Goal: Task Accomplishment & Management: Manage account settings

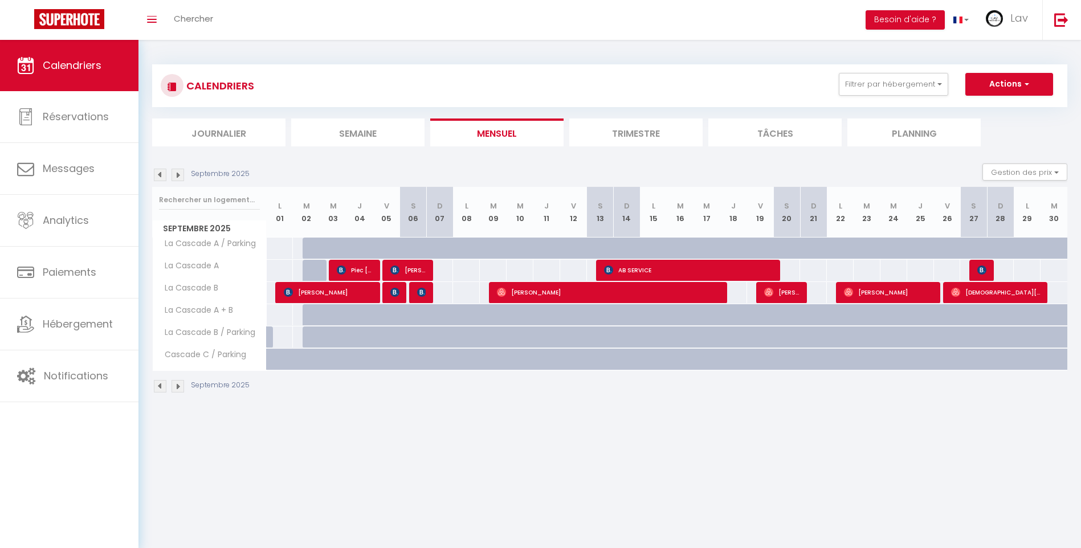
scroll to position [40, 0]
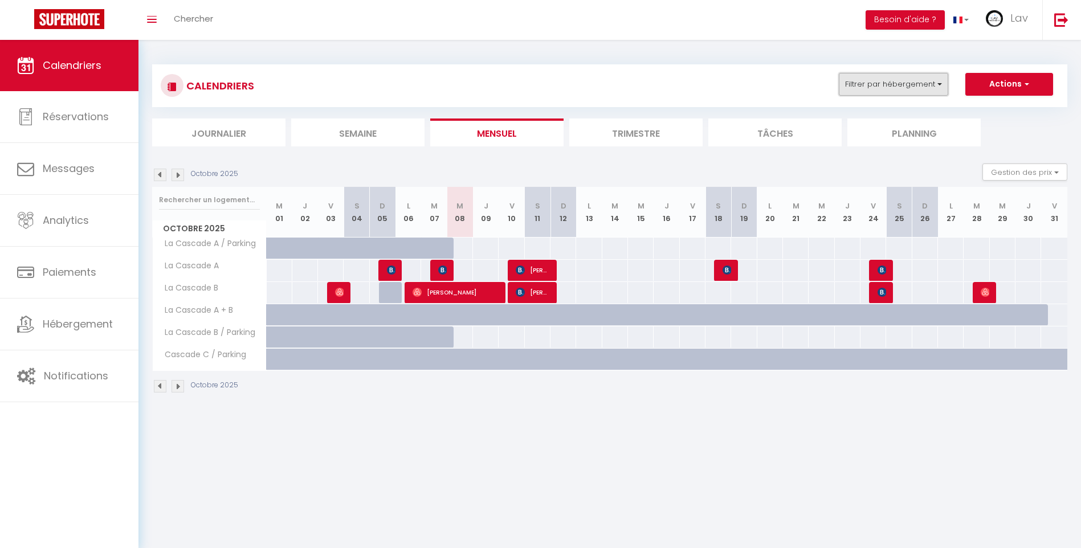
click at [865, 79] on button "Filtrer par hébergement" at bounding box center [893, 84] width 109 height 23
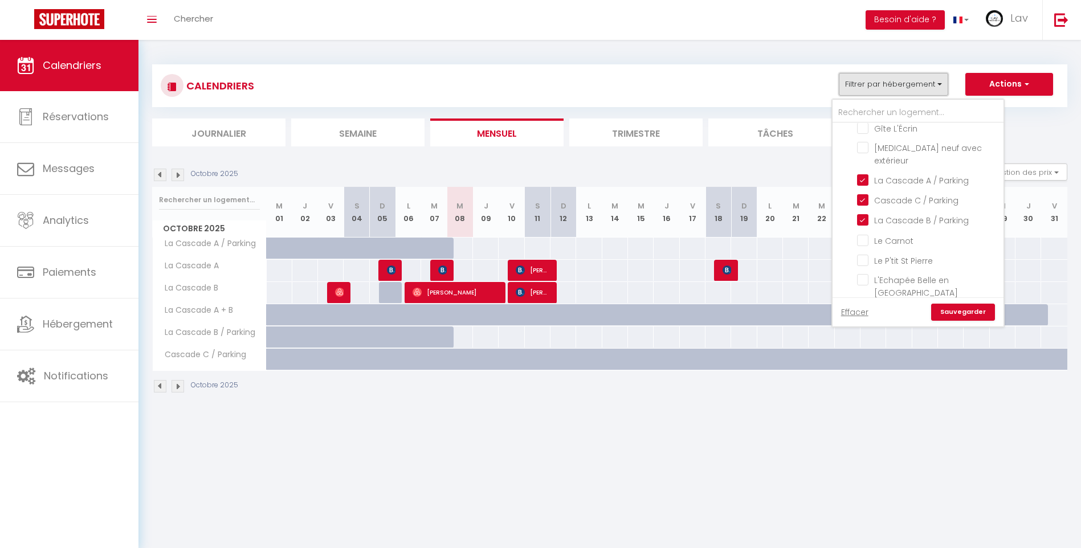
scroll to position [798, 0]
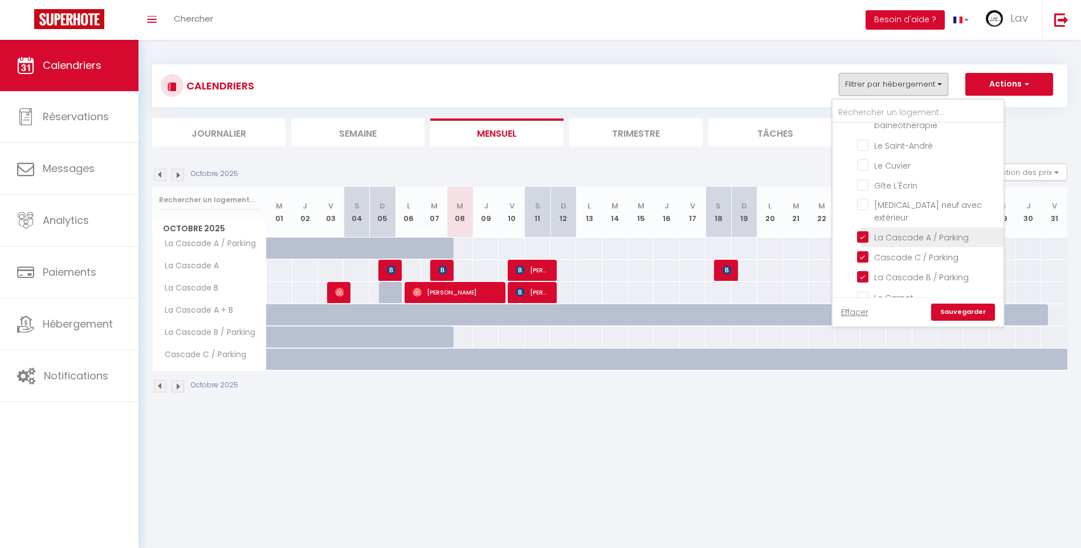
click at [898, 231] on input "La Cascade A / Parking" at bounding box center [928, 236] width 142 height 11
checkbox input "false"
click at [897, 252] on span "Cascade C / Parking" at bounding box center [916, 257] width 84 height 11
click at [897, 251] on input "Cascade C / Parking" at bounding box center [928, 256] width 142 height 11
checkbox input "false"
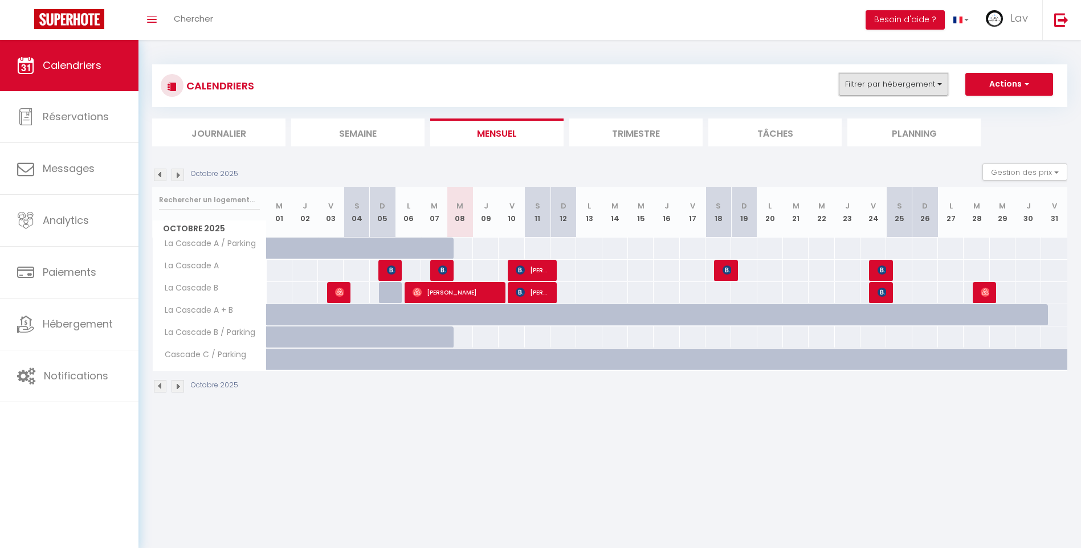
click at [914, 87] on button "Filtrer par hébergement" at bounding box center [893, 84] width 109 height 23
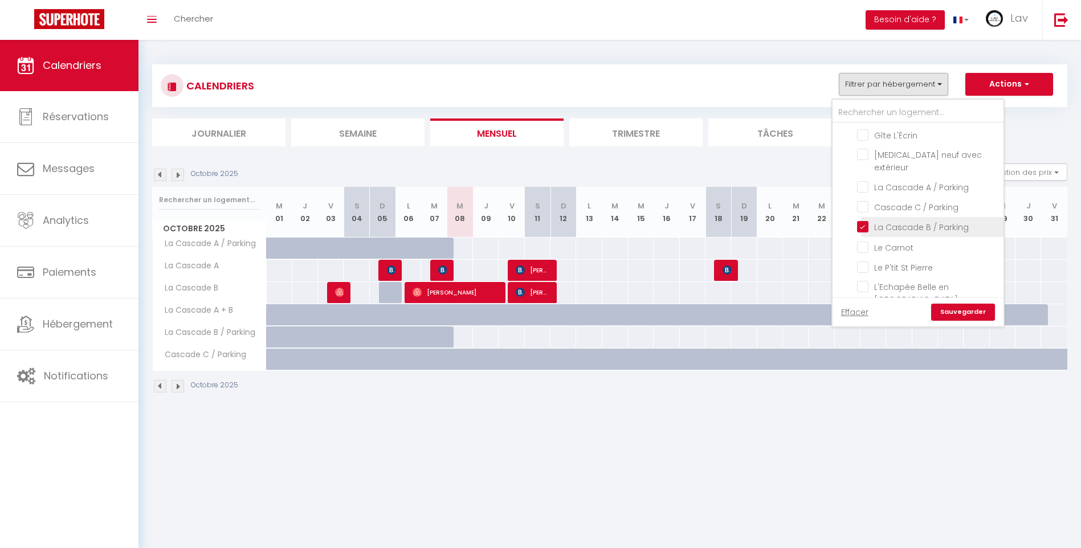
click at [878, 221] on input "La Cascade B / Parking" at bounding box center [928, 226] width 142 height 11
checkbox input "false"
click at [865, 295] on input "La Cascade A" at bounding box center [928, 300] width 142 height 11
checkbox input "false"
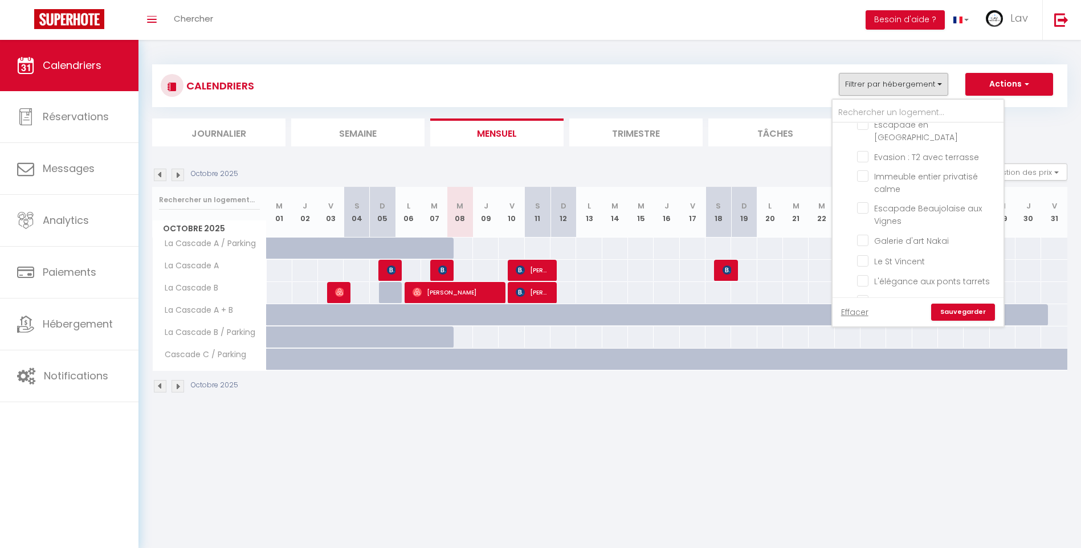
click at [867, 315] on input "La Cascade B" at bounding box center [928, 320] width 142 height 11
checkbox input "false"
click at [861, 335] on input "La Cascade A + B" at bounding box center [928, 340] width 142 height 11
checkbox input "false"
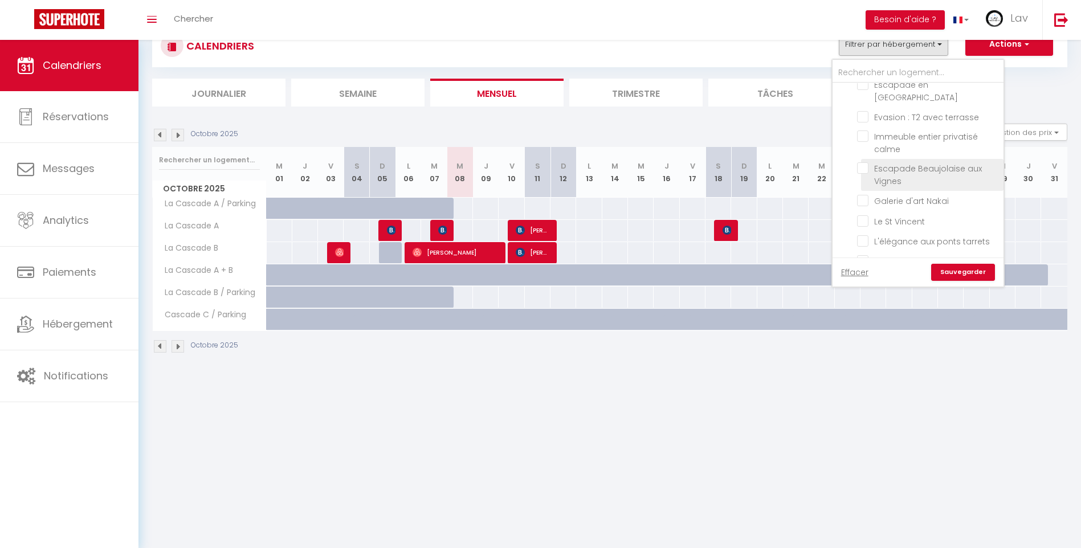
click at [864, 162] on input "Escapade Beaujolaise aux Vignes" at bounding box center [928, 167] width 142 height 11
checkbox input "true"
checkbox input "false"
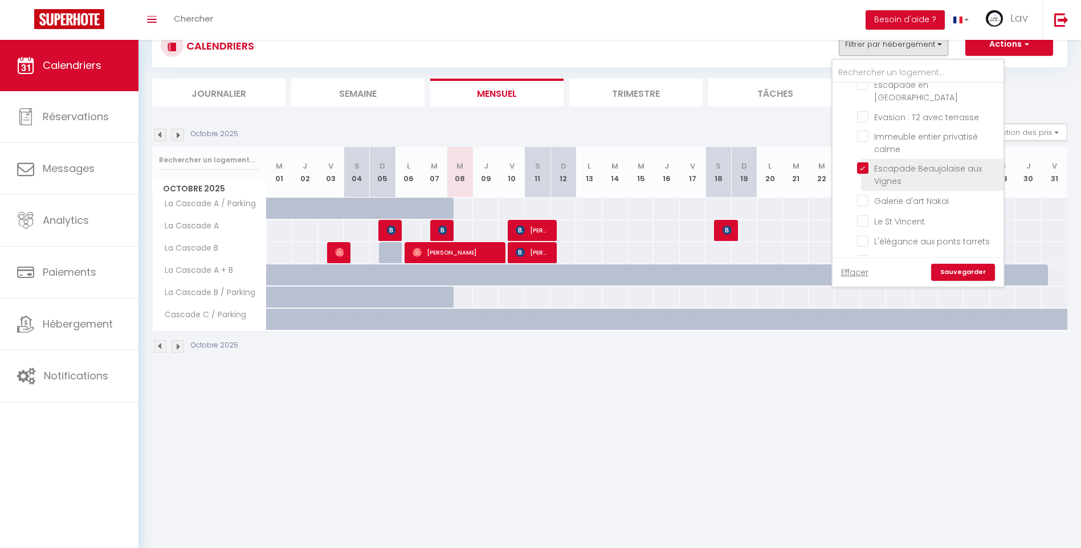
checkbox input "false"
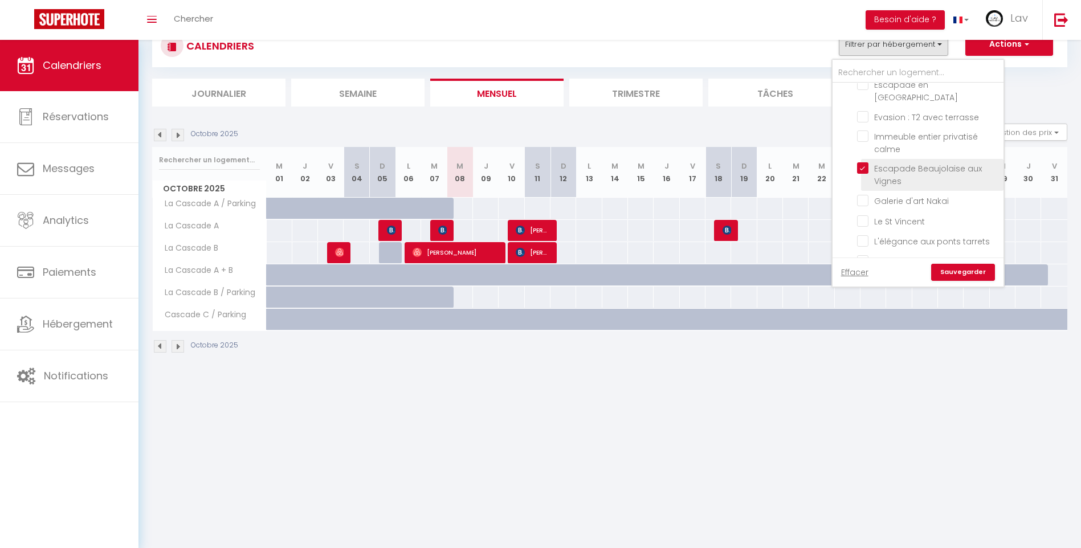
checkbox input "false"
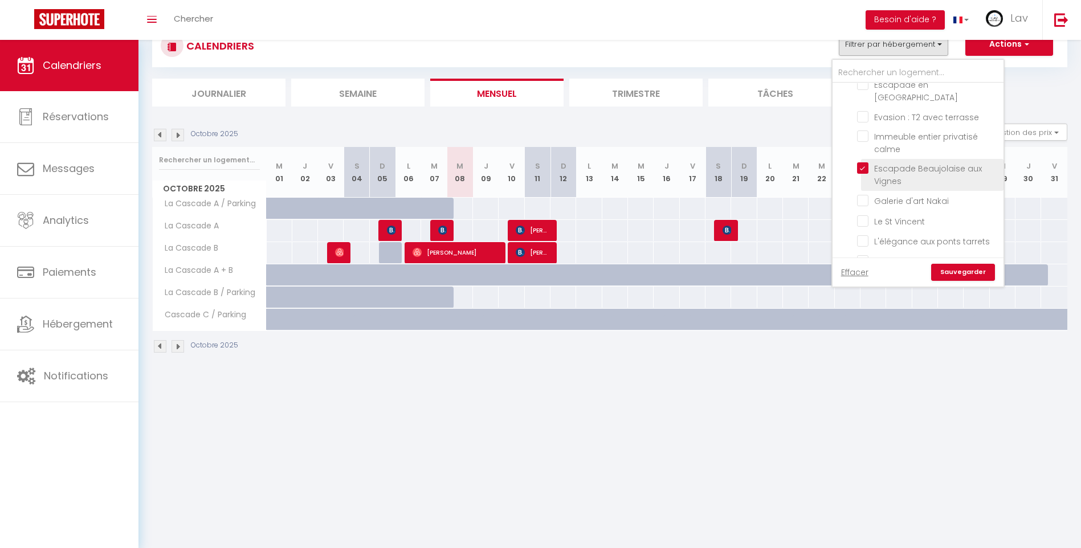
checkbox input "false"
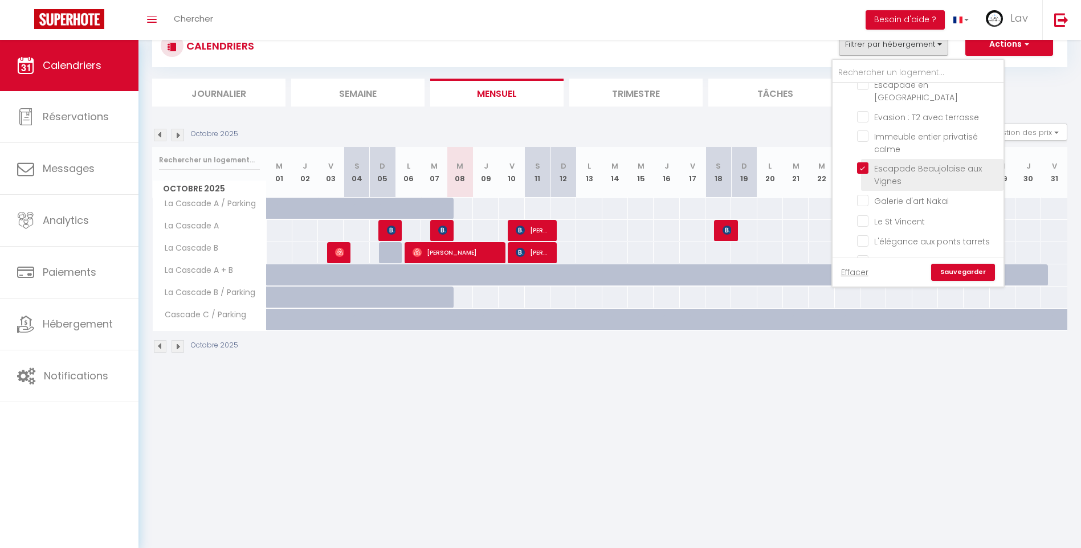
checkbox input "false"
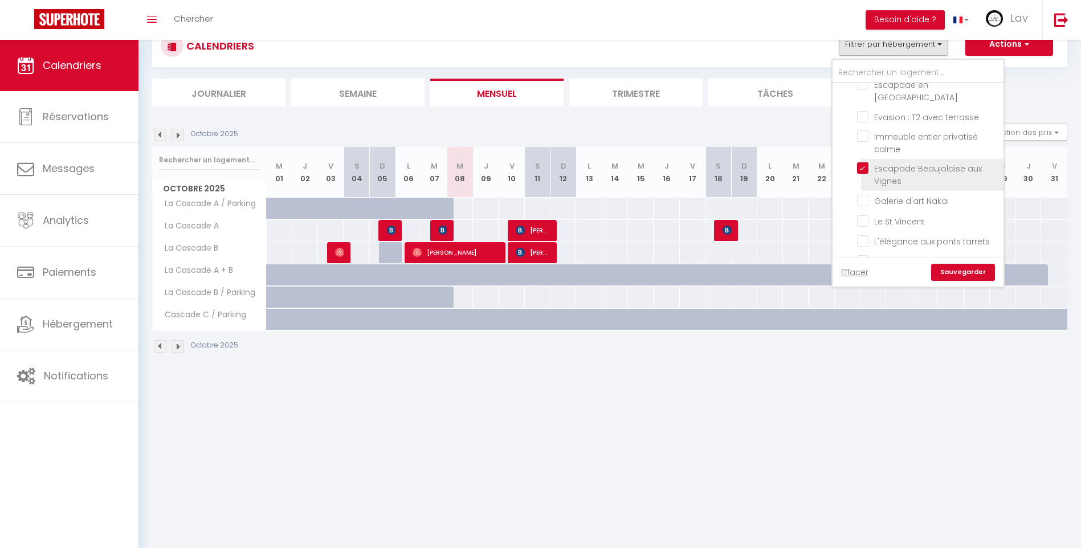
checkbox input "false"
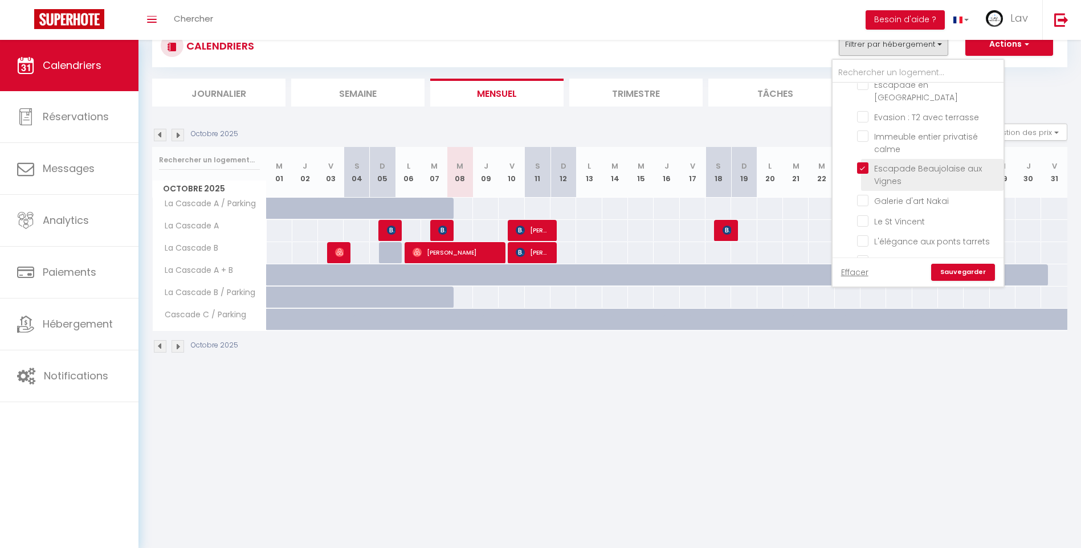
checkbox input "false"
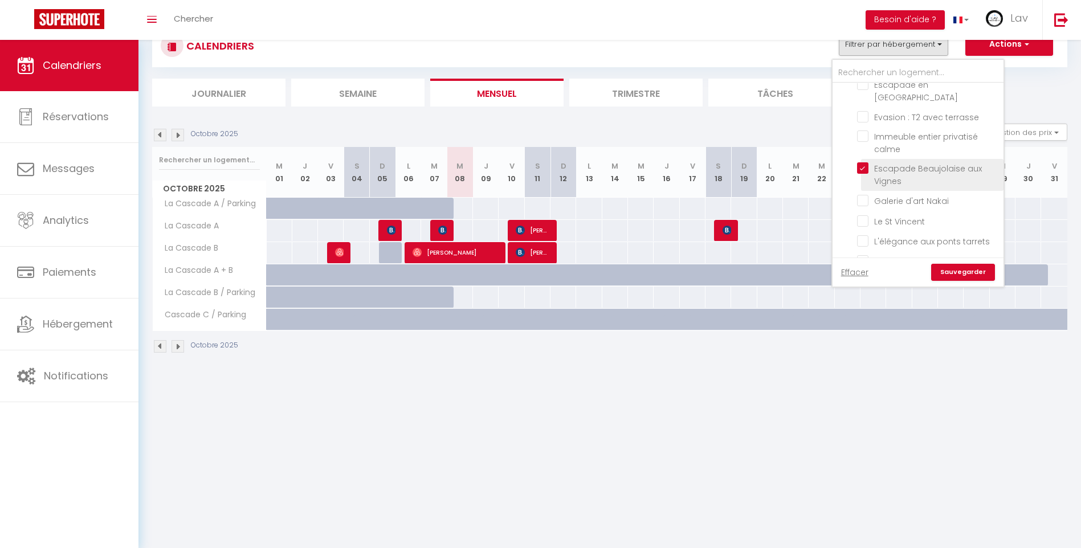
checkbox input "false"
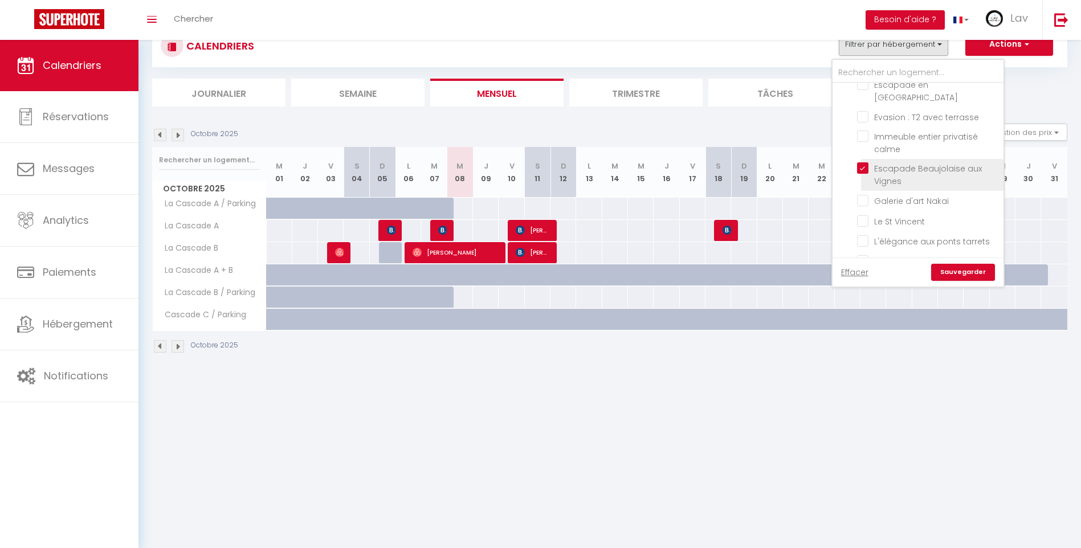
checkbox input "false"
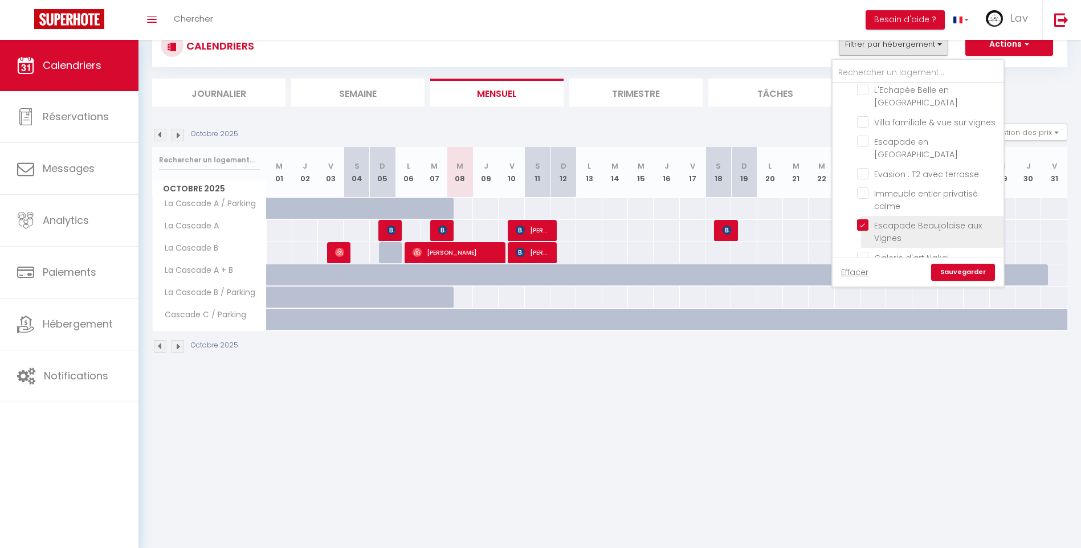
scroll to position [948, 0]
click at [860, 225] on input "Evasion : T2 avec terrasse" at bounding box center [928, 230] width 142 height 11
checkbox input "true"
checkbox input "false"
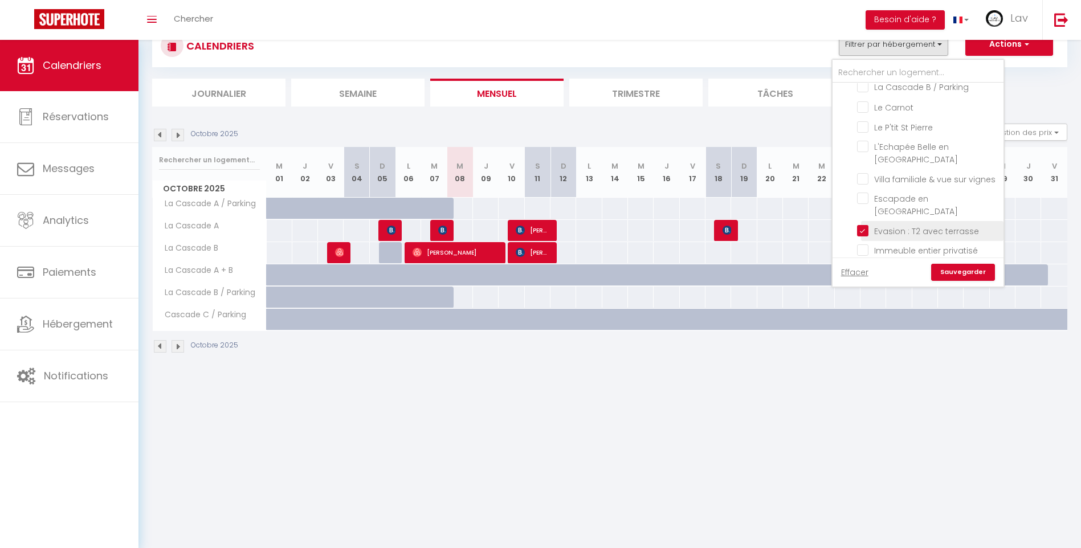
checkbox input "false"
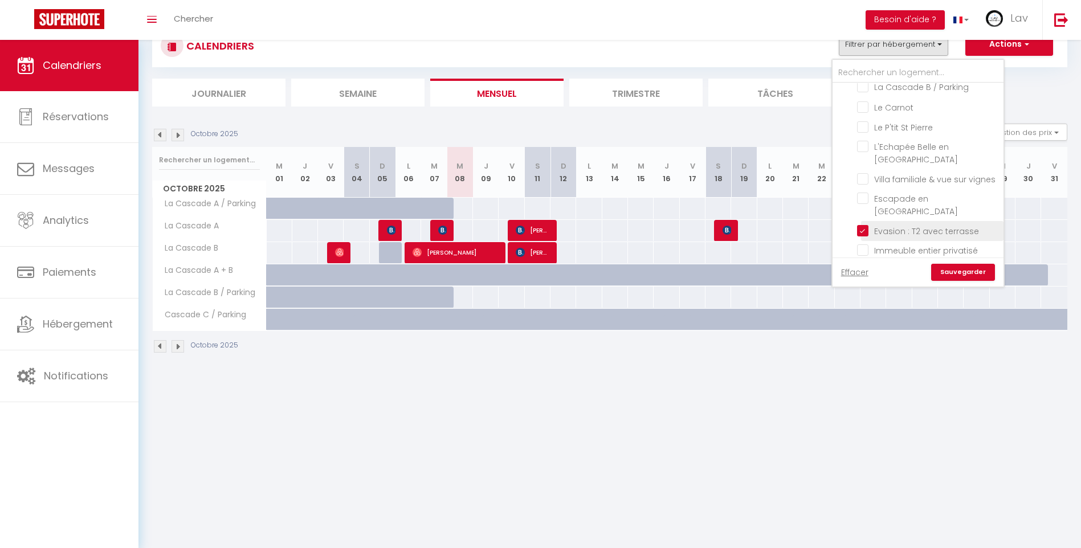
checkbox input "false"
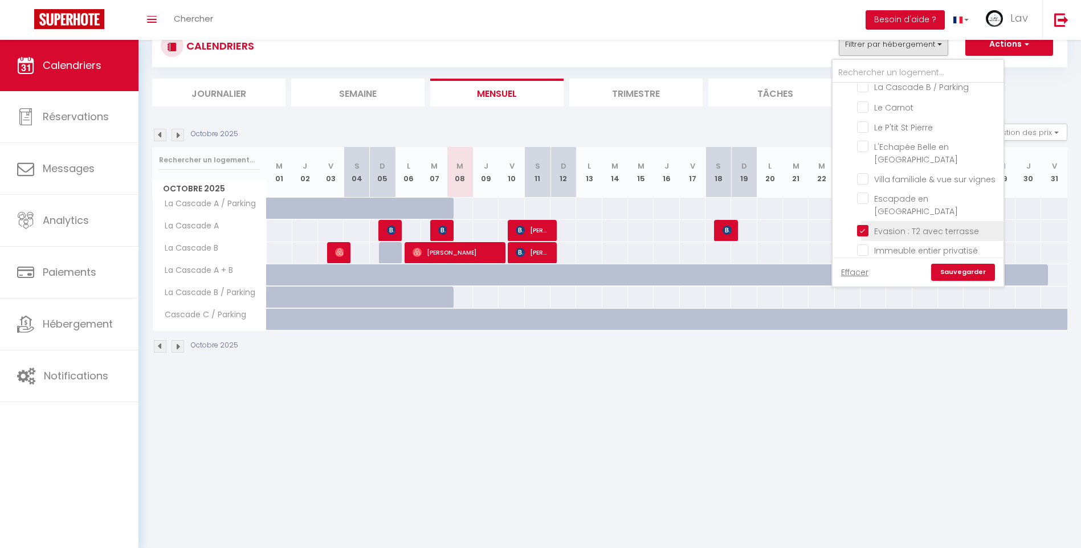
checkbox input "false"
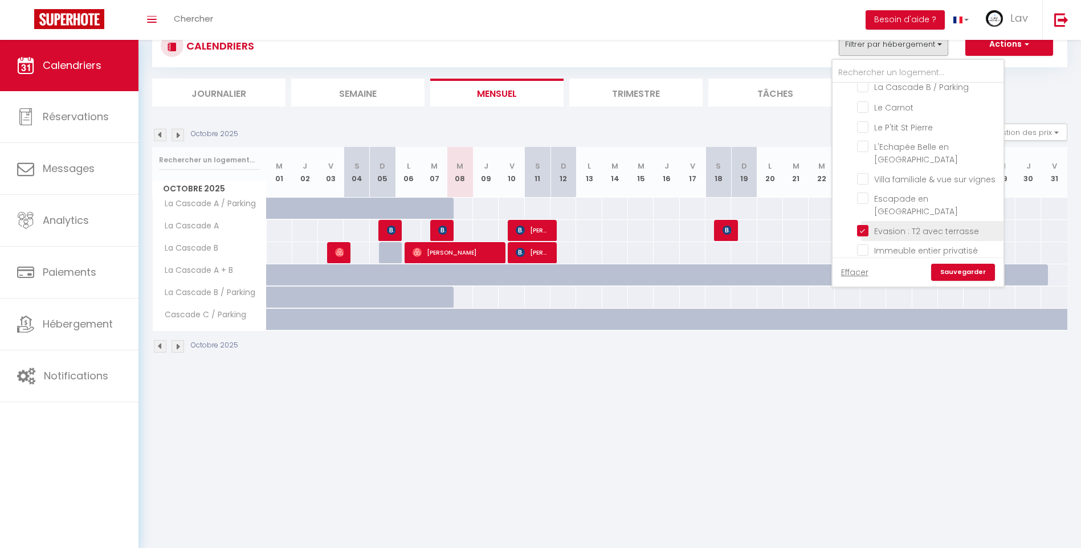
checkbox input "false"
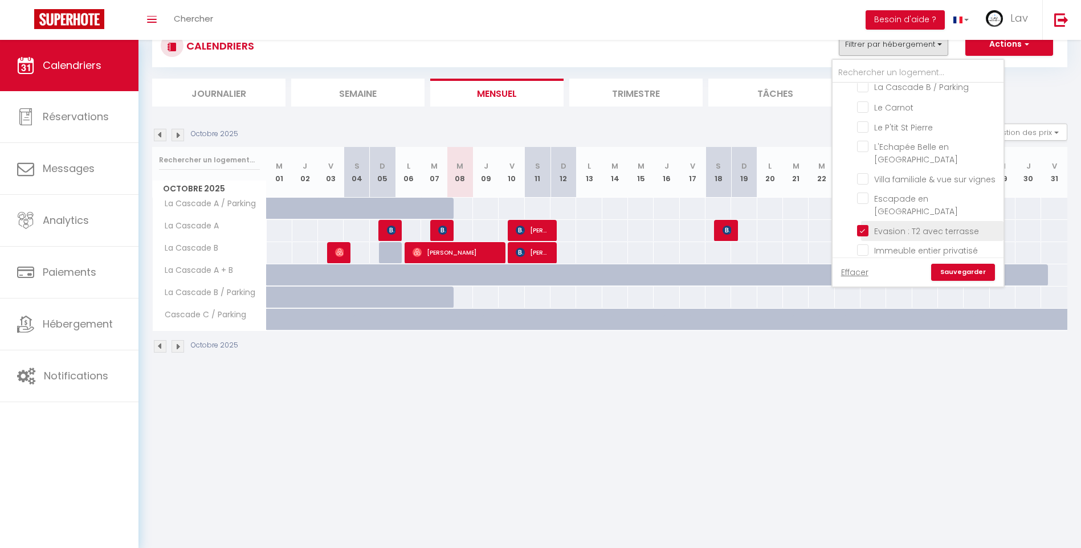
checkbox input "false"
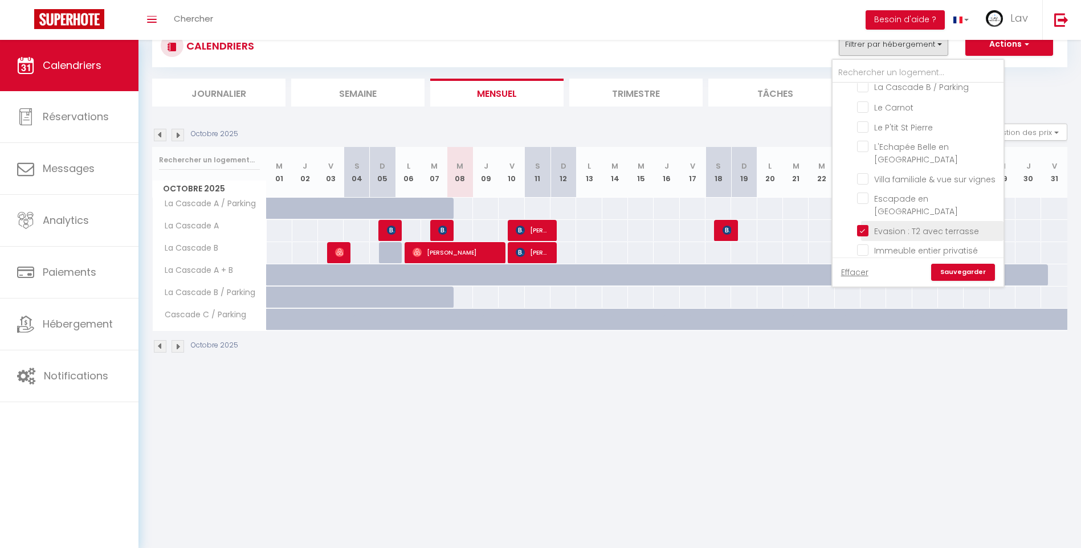
checkbox input "false"
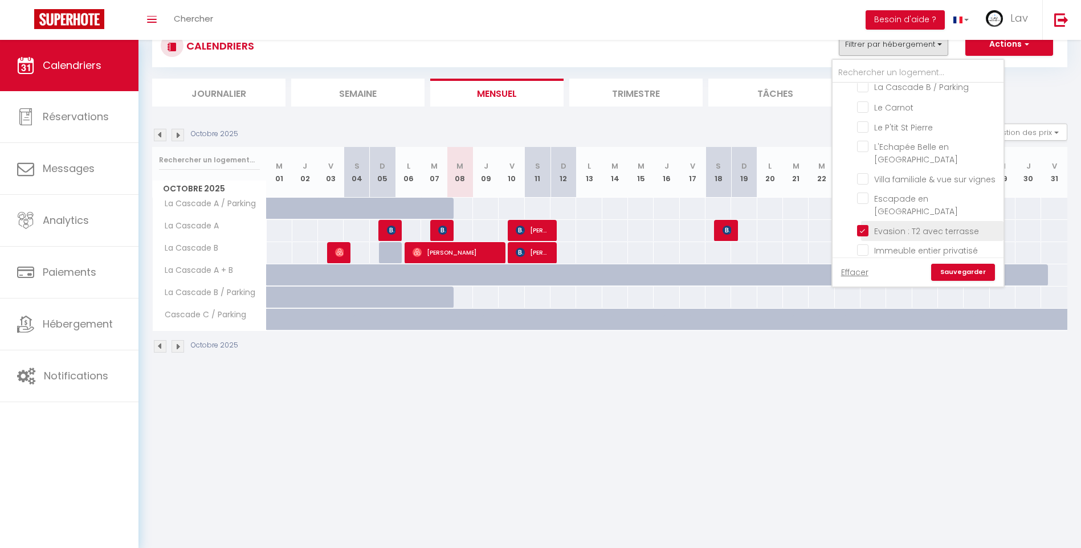
checkbox input "false"
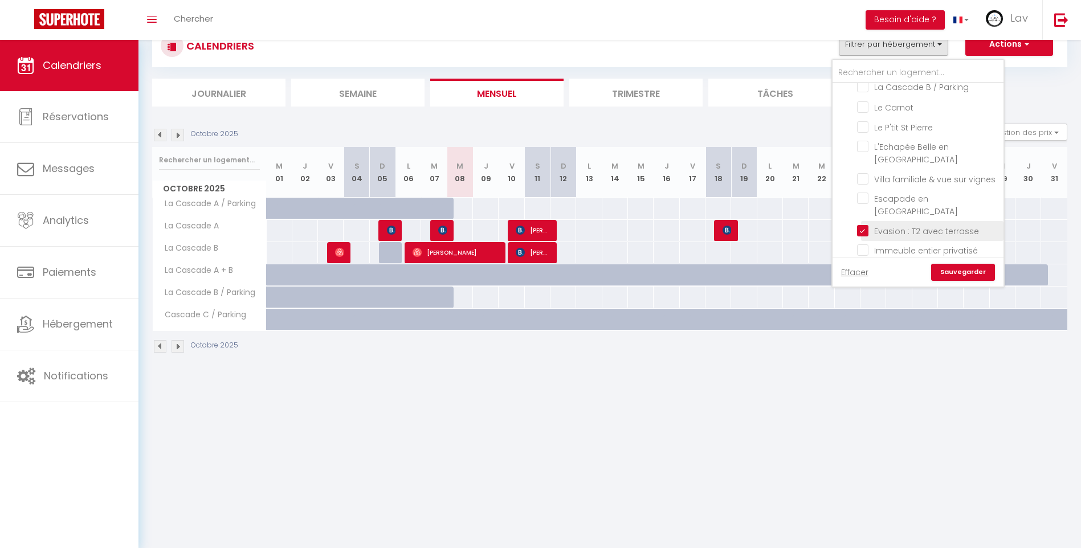
checkbox input "false"
click at [859, 193] on input "Escapade en [GEOGRAPHIC_DATA]" at bounding box center [928, 198] width 142 height 11
checkbox input "true"
checkbox input "false"
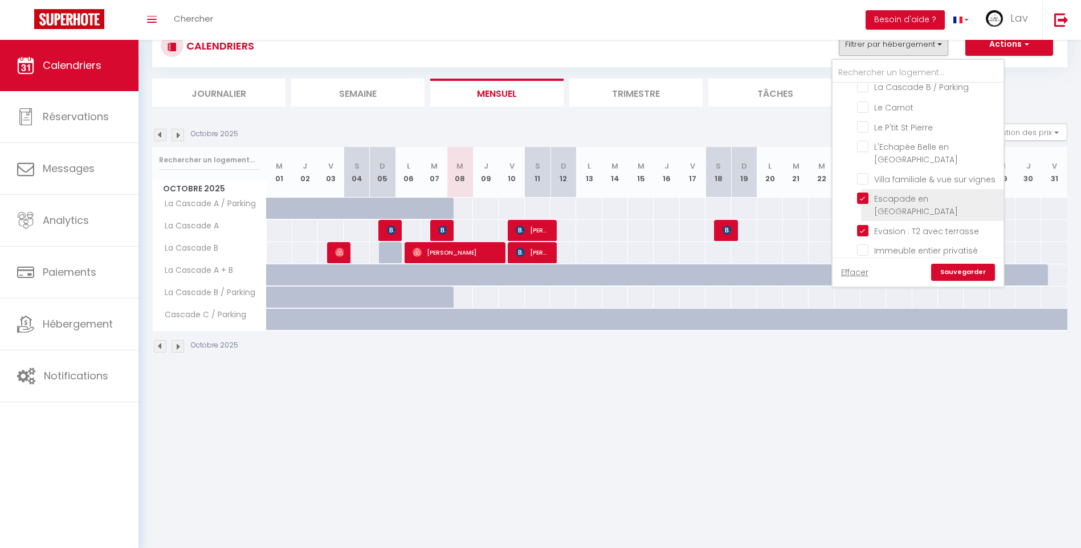
checkbox input "false"
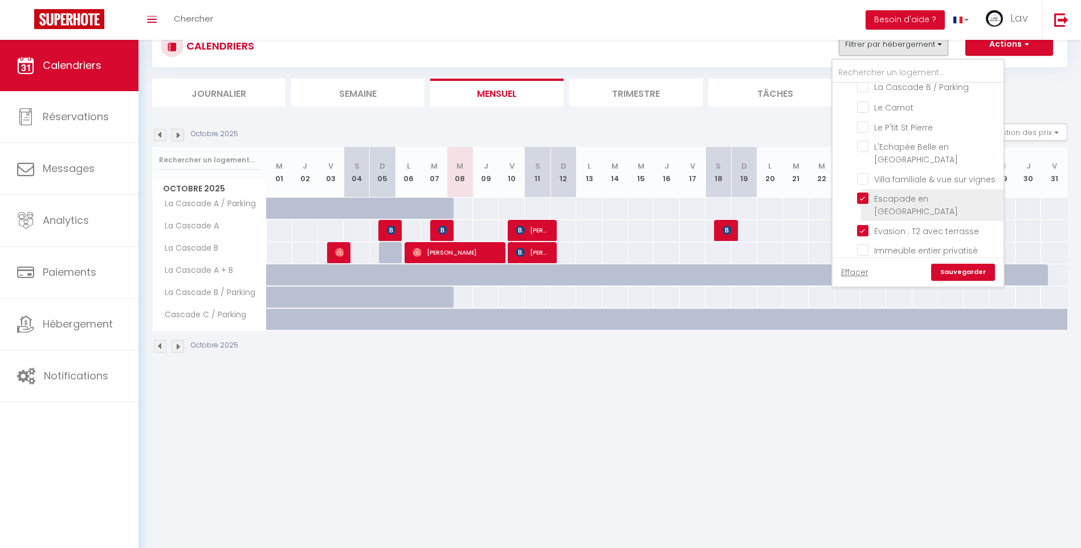
checkbox input "false"
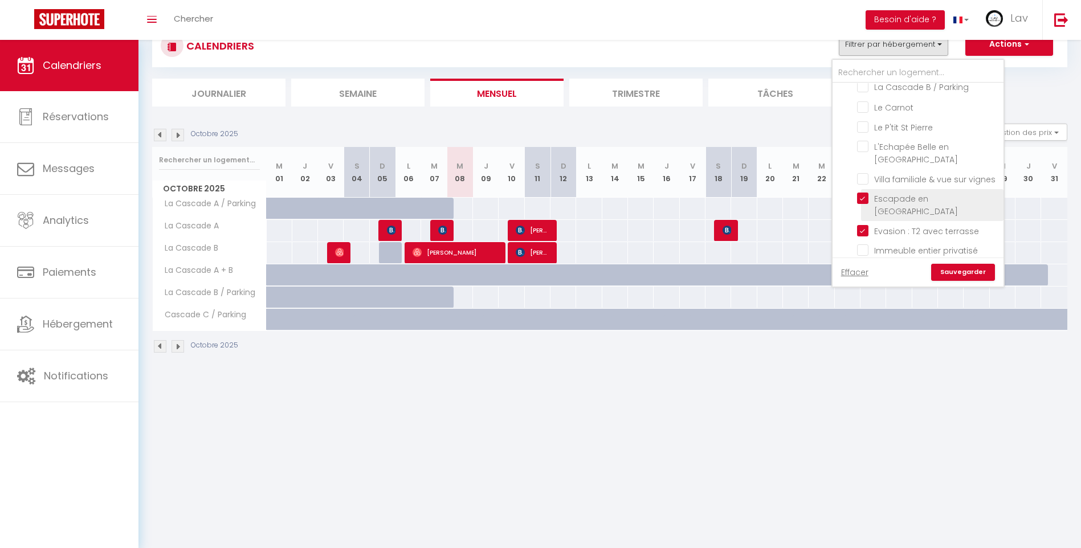
checkbox input "false"
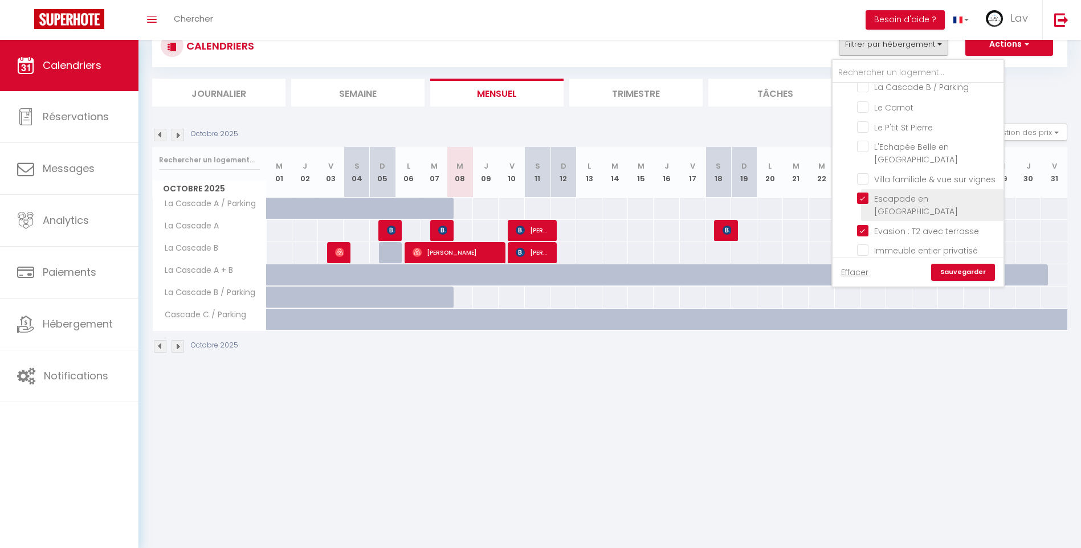
checkbox input "false"
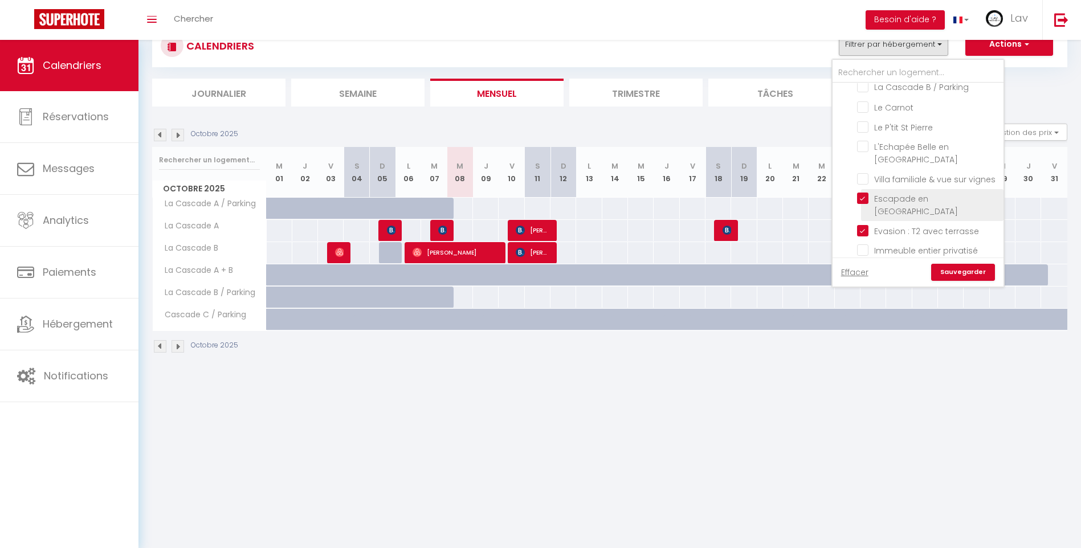
checkbox input "false"
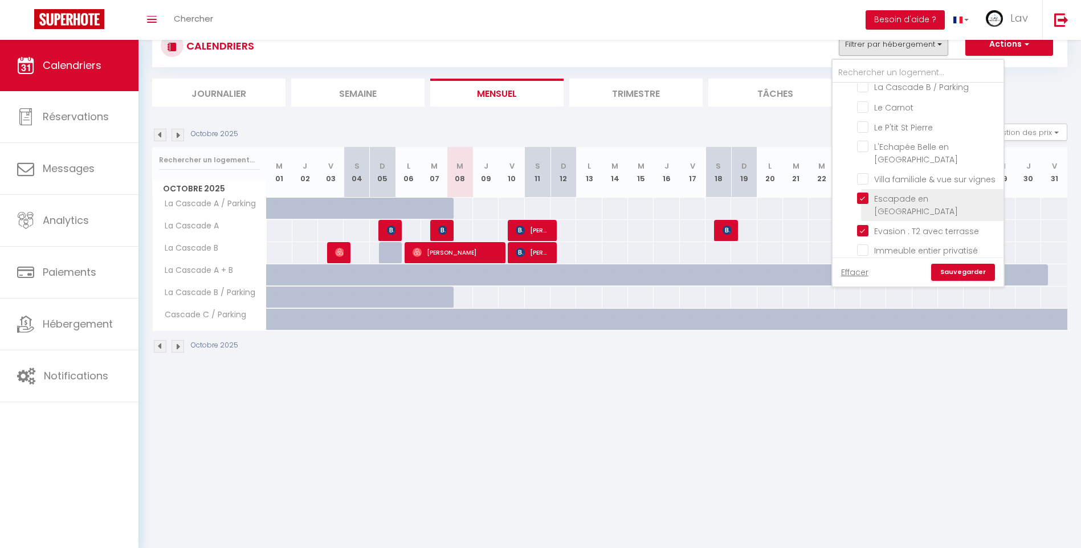
checkbox input "false"
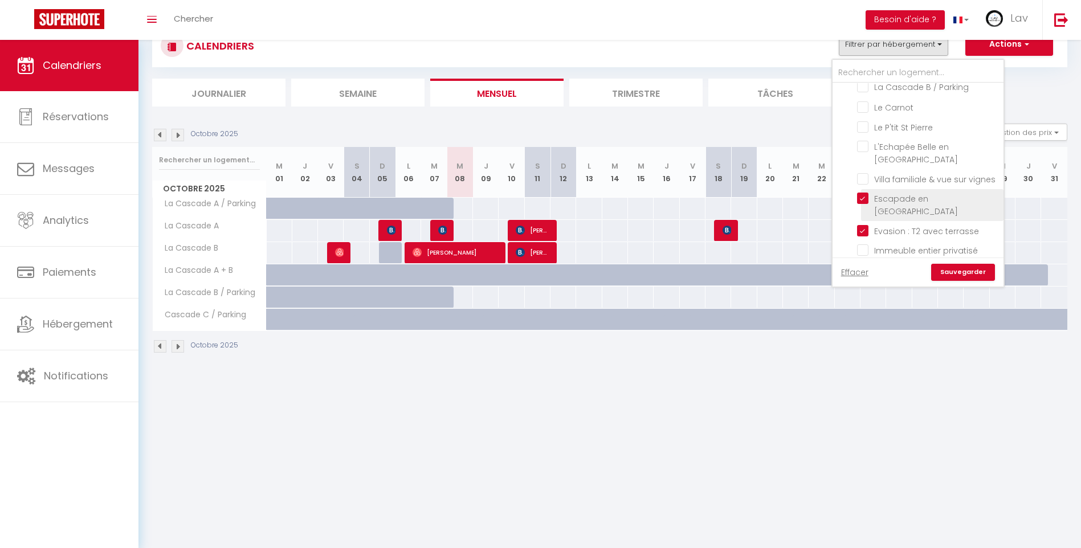
checkbox input "false"
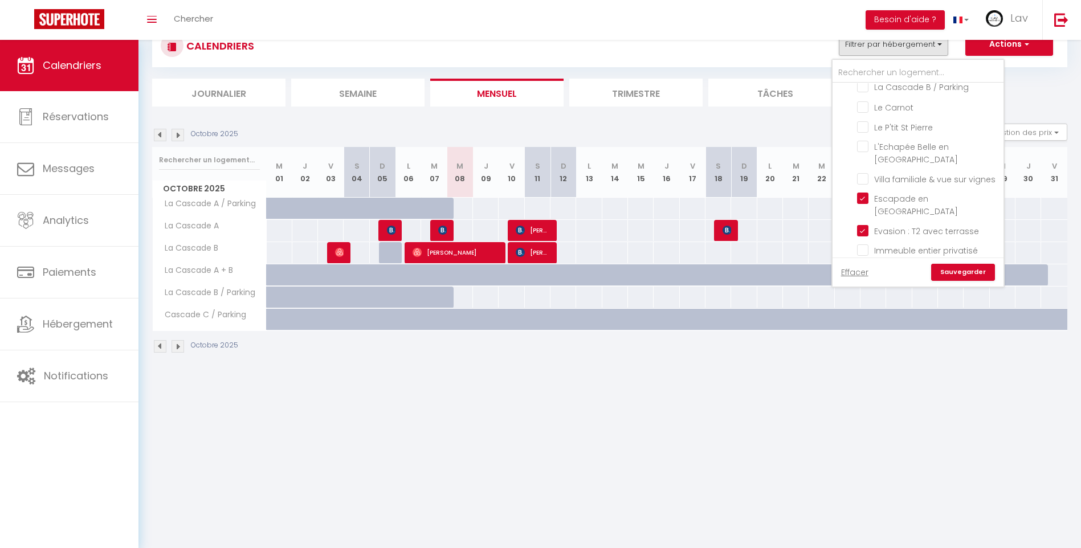
click at [857, 187] on ul "[GEOGRAPHIC_DATA] Le clos des Poncétys La Pause Péronnaise Superbe [MEDICAL_DAT…" at bounding box center [918, 116] width 171 height 629
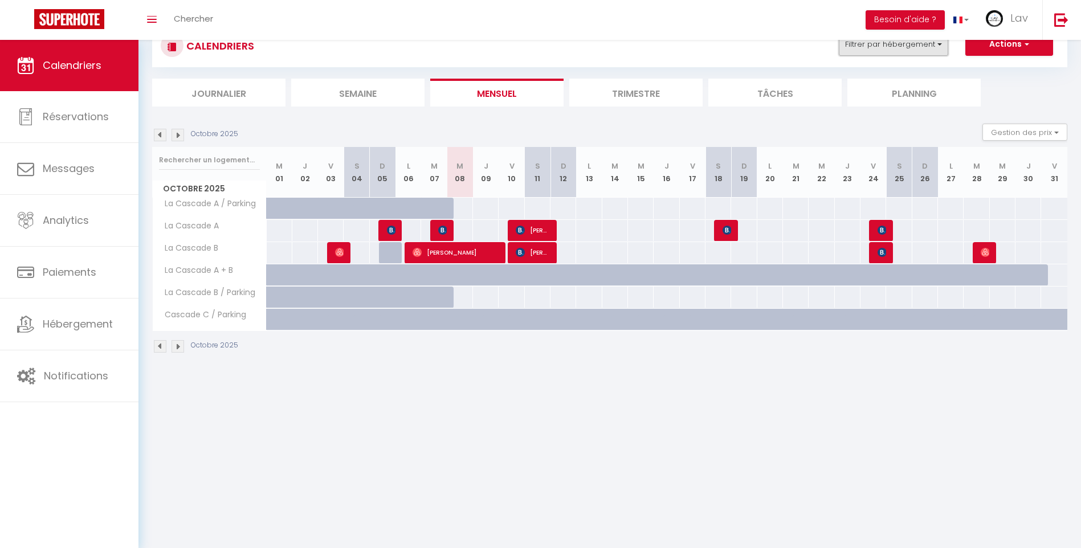
click at [868, 47] on button "Filtrer par hébergement" at bounding box center [893, 44] width 109 height 23
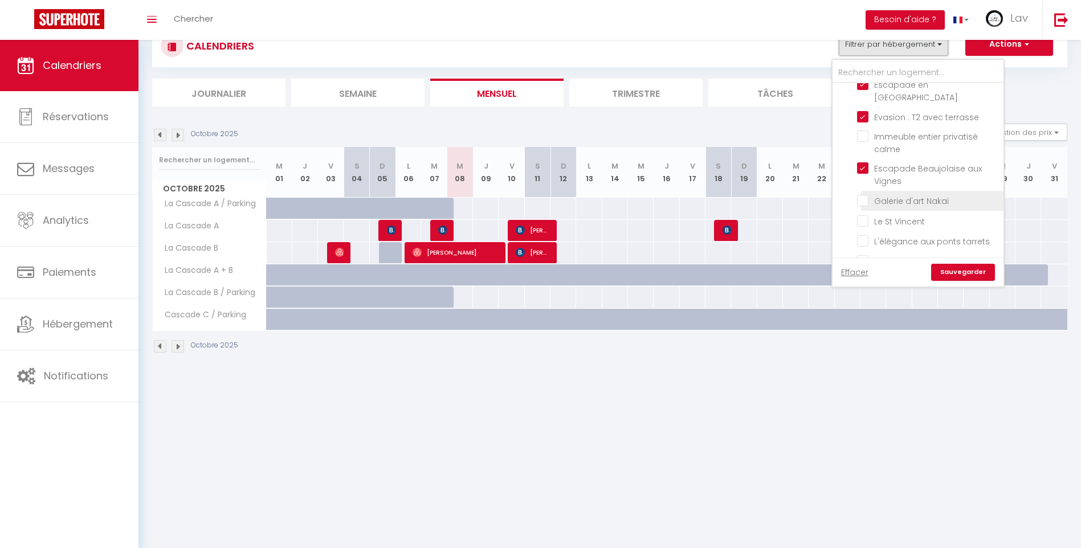
scroll to position [1005, 0]
click at [861, 187] on input "Immeuble entier privatisé calme" at bounding box center [928, 192] width 142 height 11
checkbox input "true"
checkbox input "false"
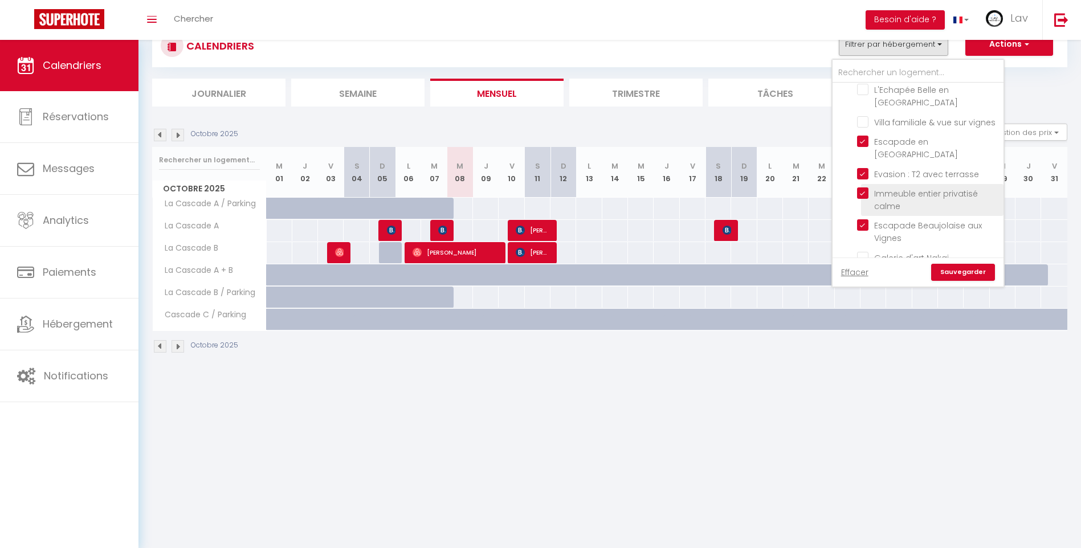
checkbox input "false"
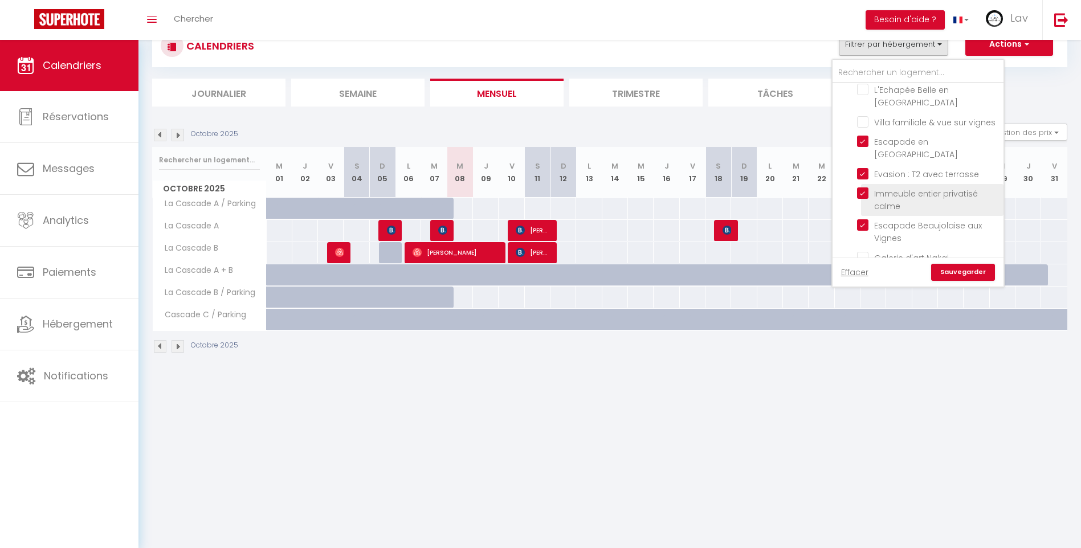
checkbox input "false"
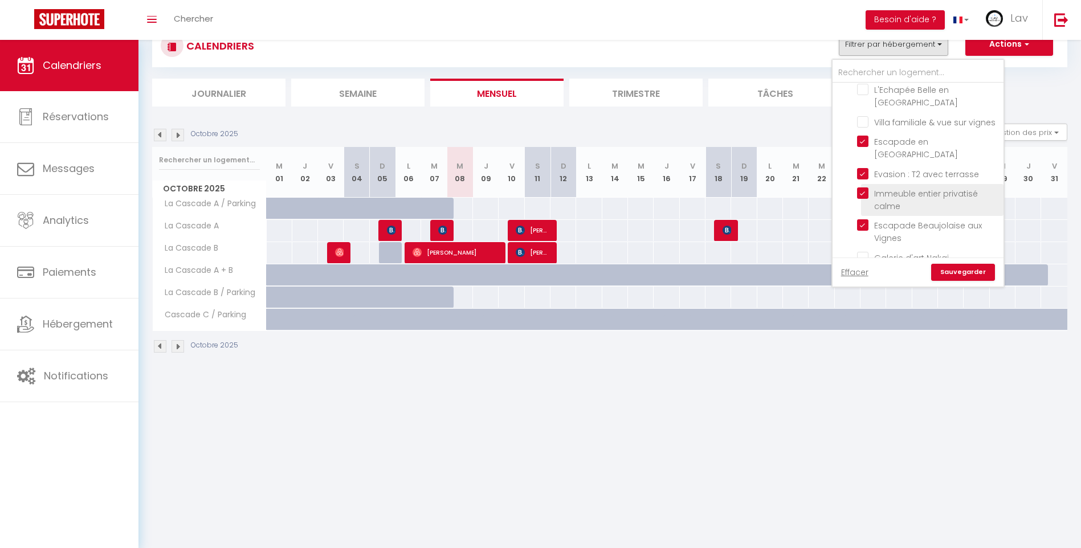
checkbox input "false"
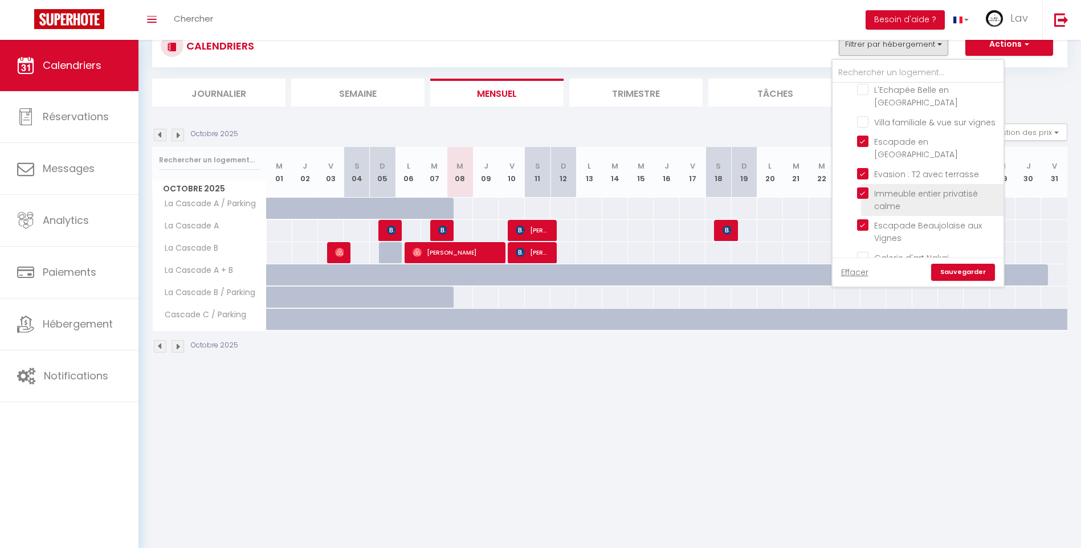
checkbox input "false"
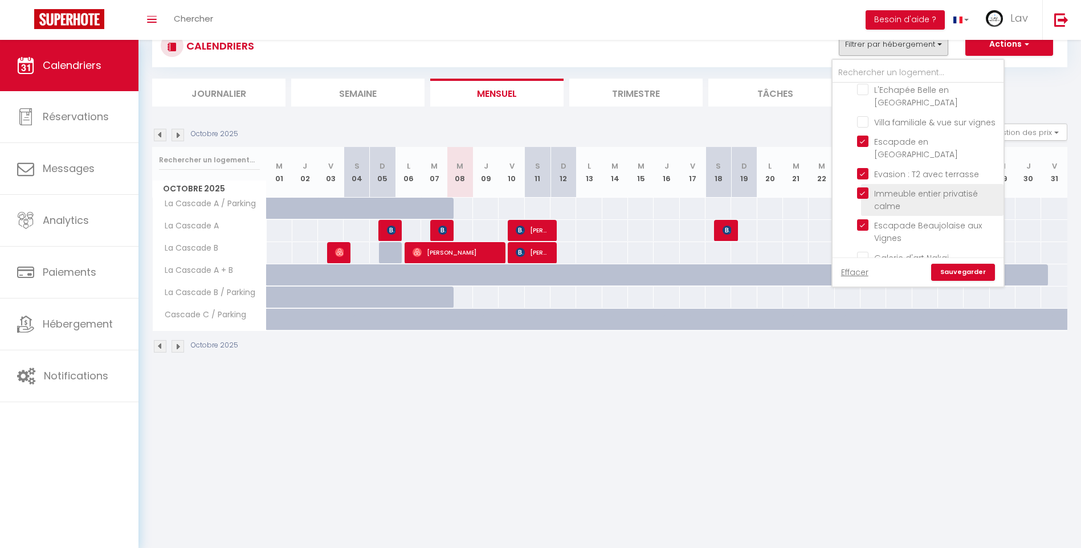
checkbox input "false"
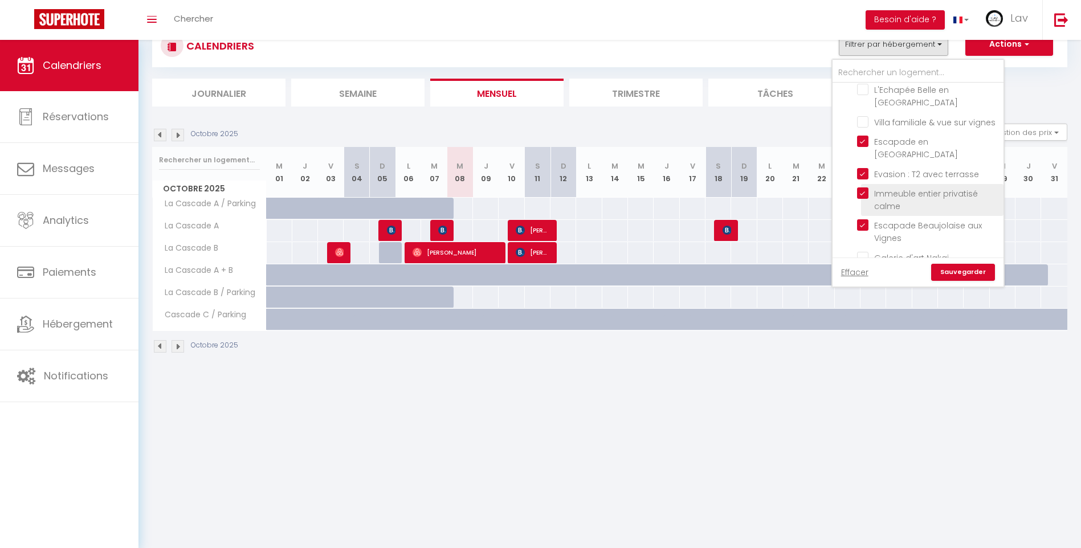
checkbox input "false"
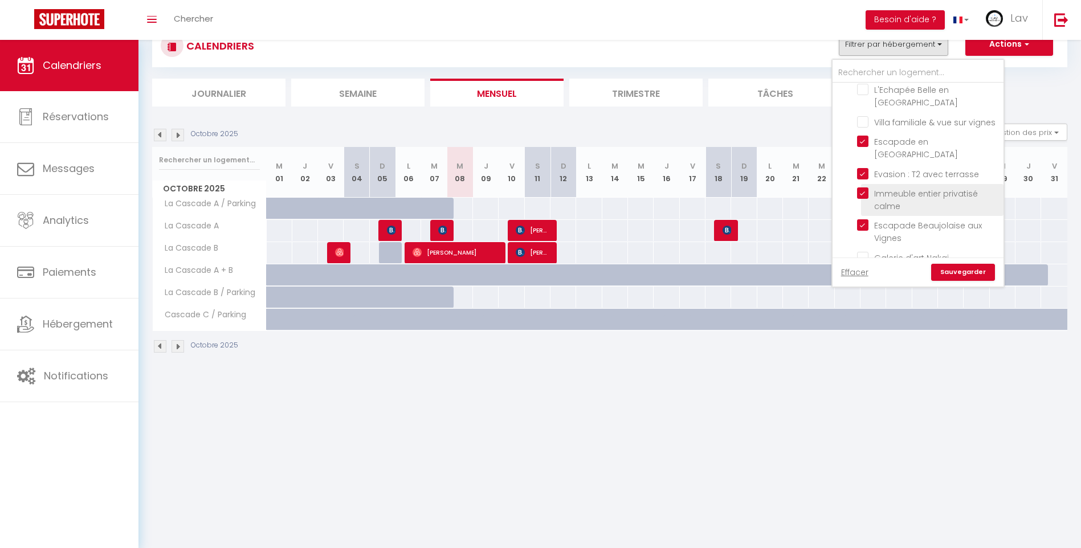
checkbox input "false"
click at [866, 219] on input "Escapade Beaujolaise aux Vignes" at bounding box center [928, 224] width 142 height 11
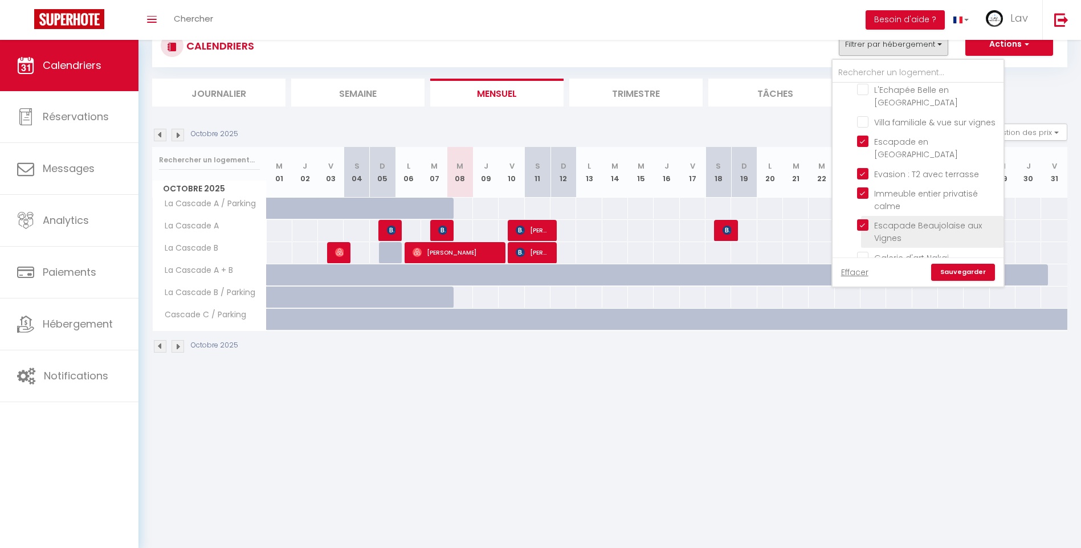
checkbox input "false"
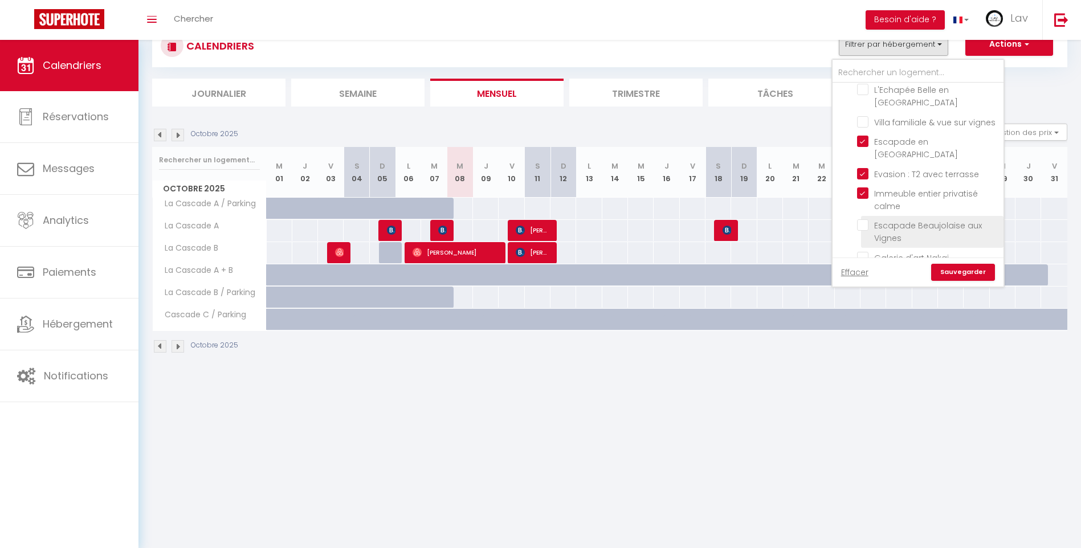
checkbox input "false"
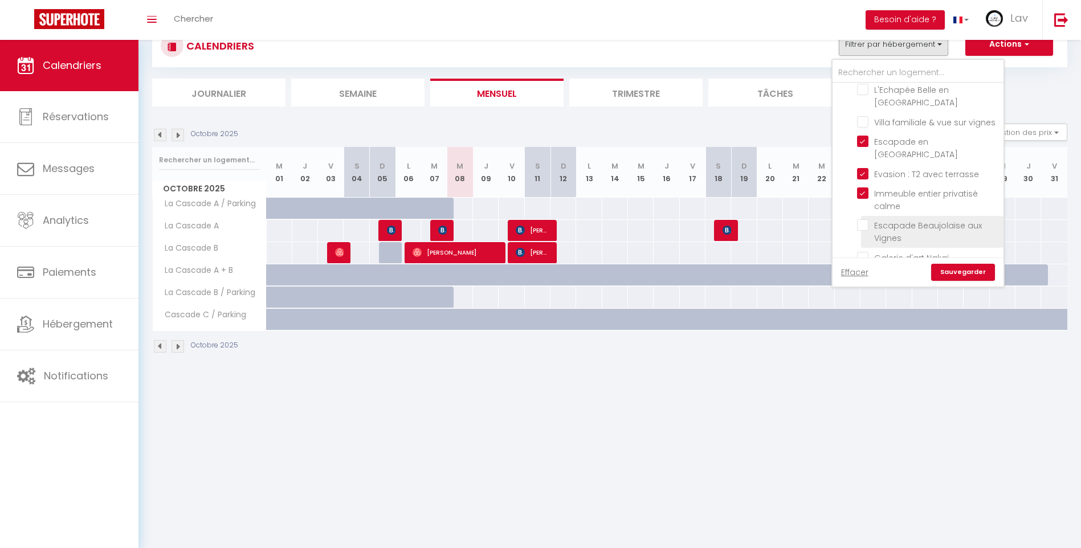
checkbox input "false"
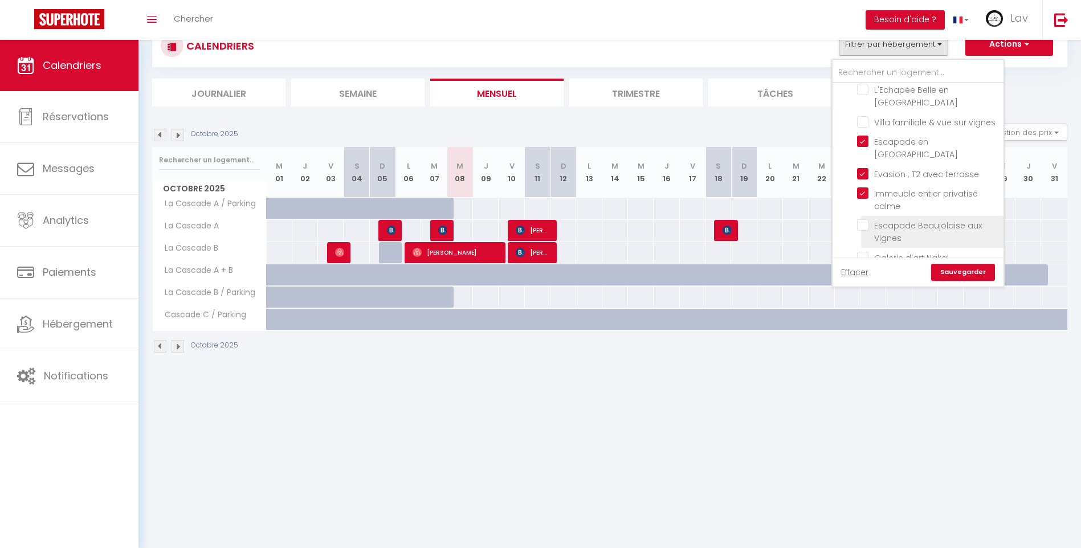
checkbox input "false"
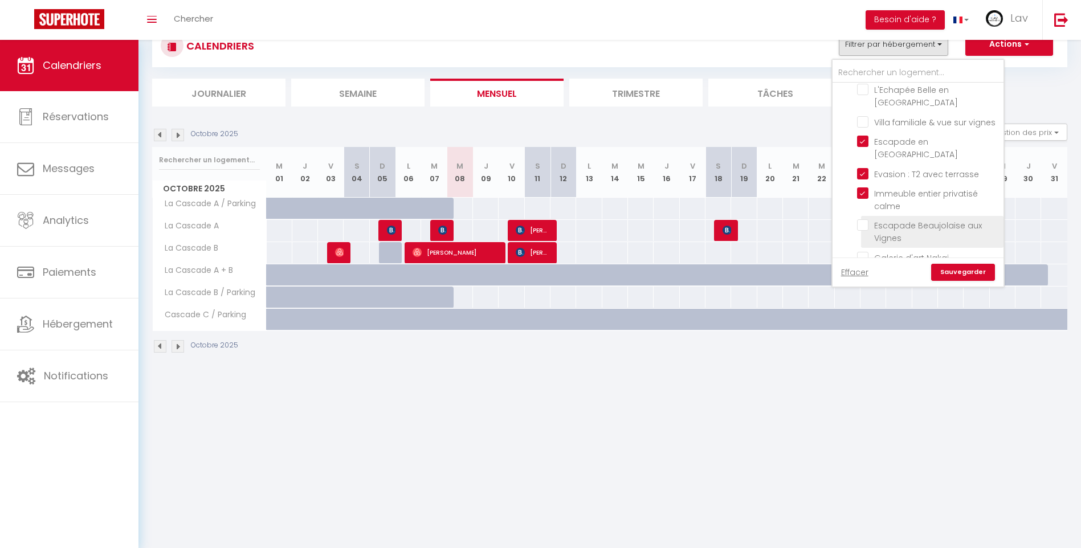
checkbox input "false"
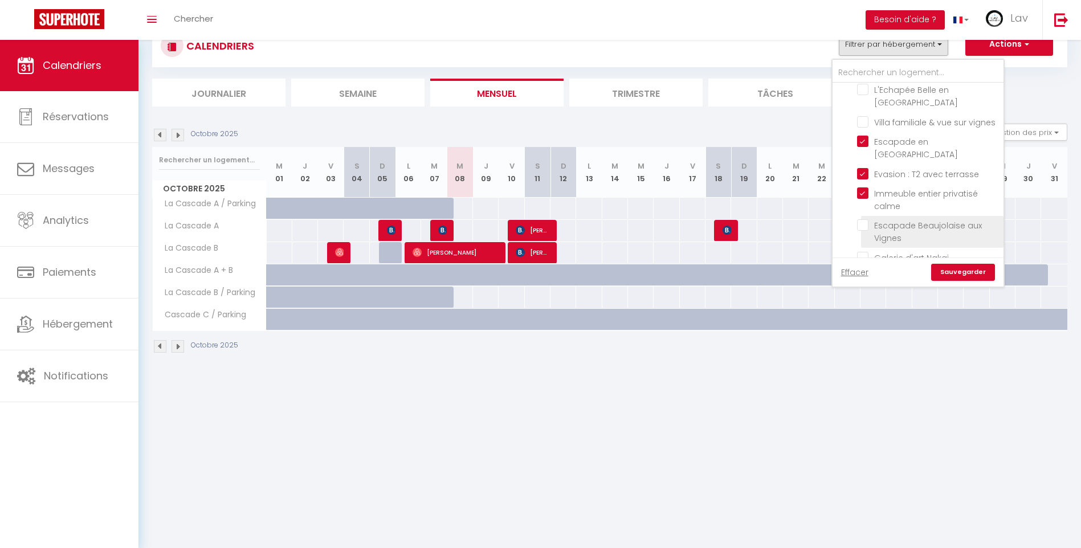
checkbox input "false"
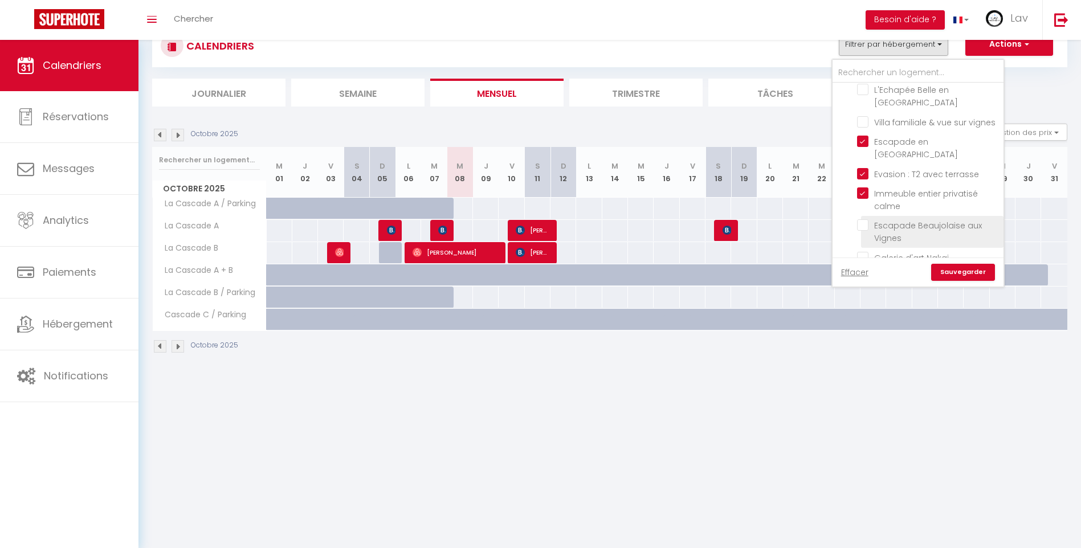
checkbox input "false"
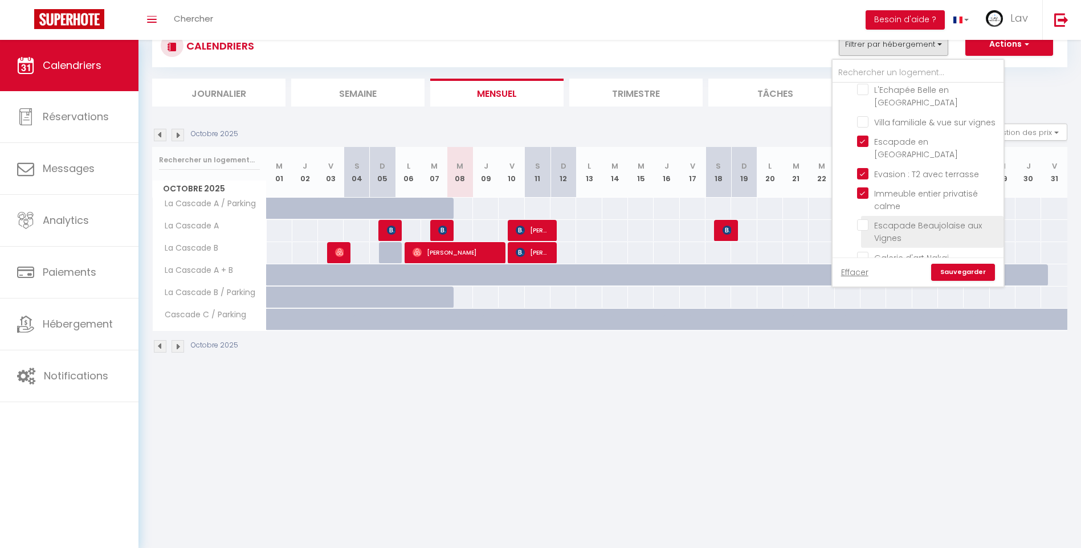
checkbox input "false"
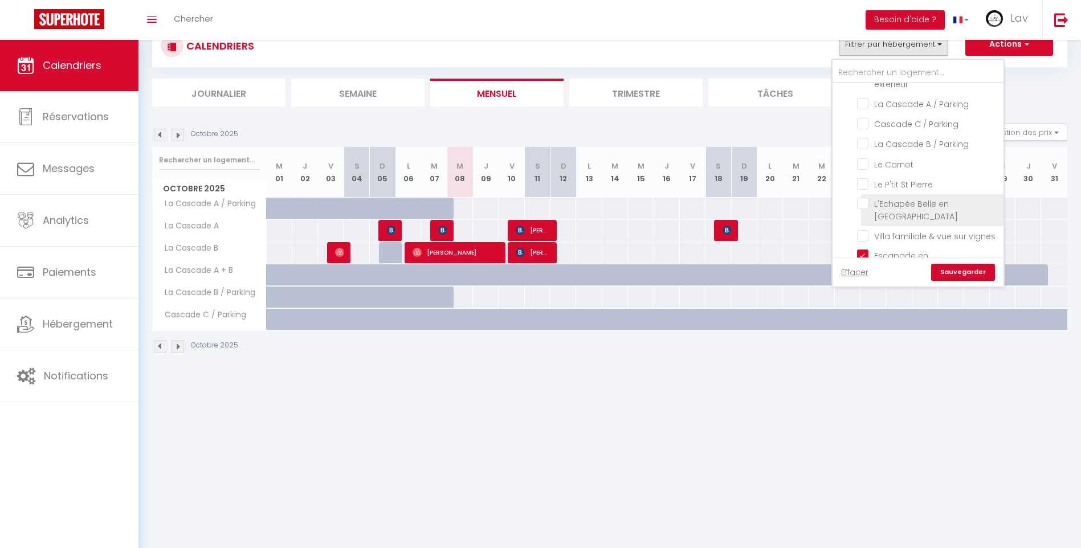
click at [864, 198] on input "L'Echapée Belle en [GEOGRAPHIC_DATA]" at bounding box center [928, 203] width 142 height 11
checkbox input "true"
checkbox input "false"
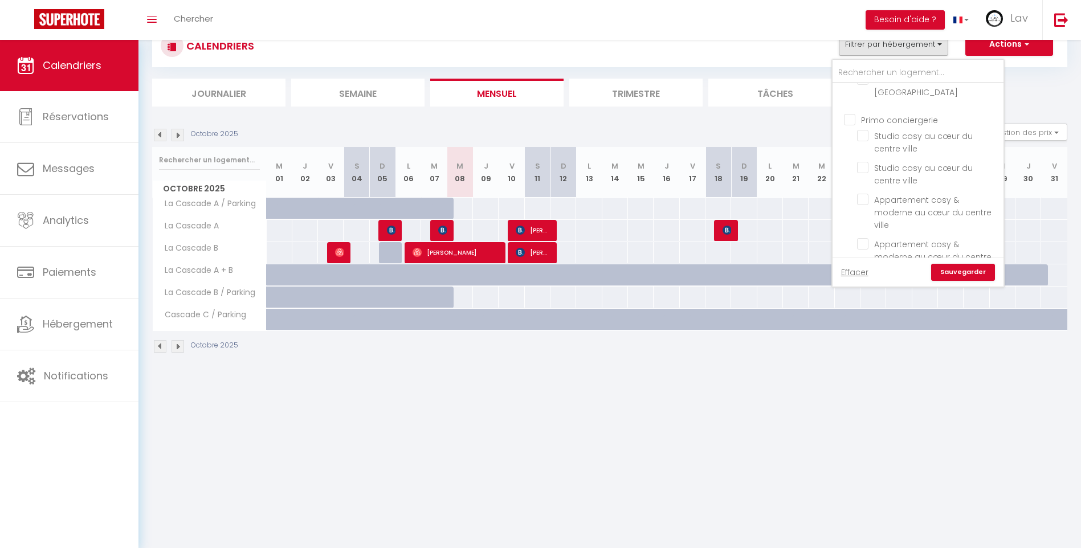
click at [955, 271] on link "Sauvegarder" at bounding box center [963, 272] width 64 height 17
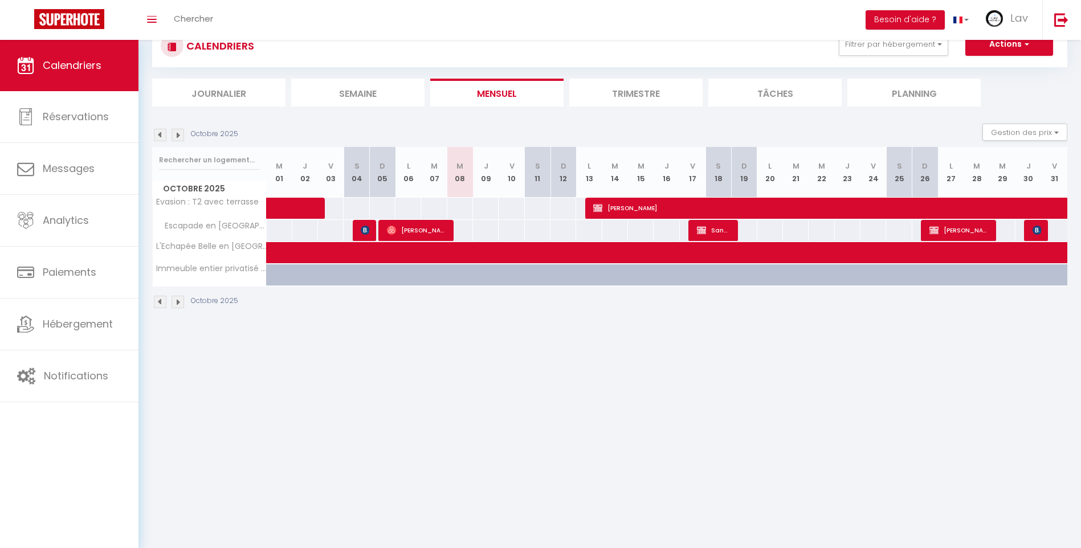
click at [161, 303] on img at bounding box center [160, 302] width 13 height 13
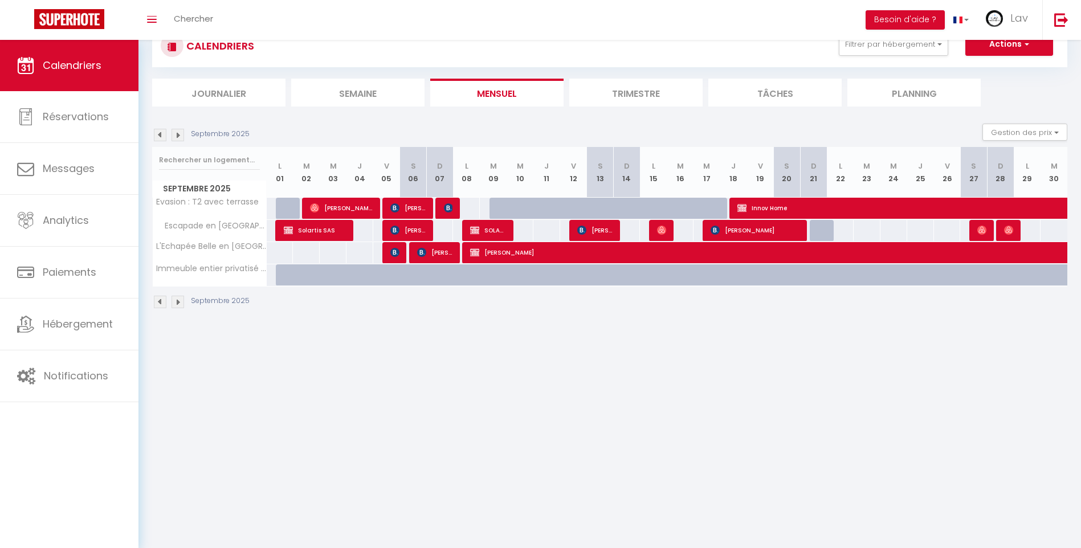
click at [871, 459] on body "🟢 Des questions ou besoin d'assistance pour la migration AirBnB? Prenez rdv >>>…" at bounding box center [540, 274] width 1081 height 548
click at [914, 51] on button "Filtrer par hébergement" at bounding box center [893, 44] width 109 height 23
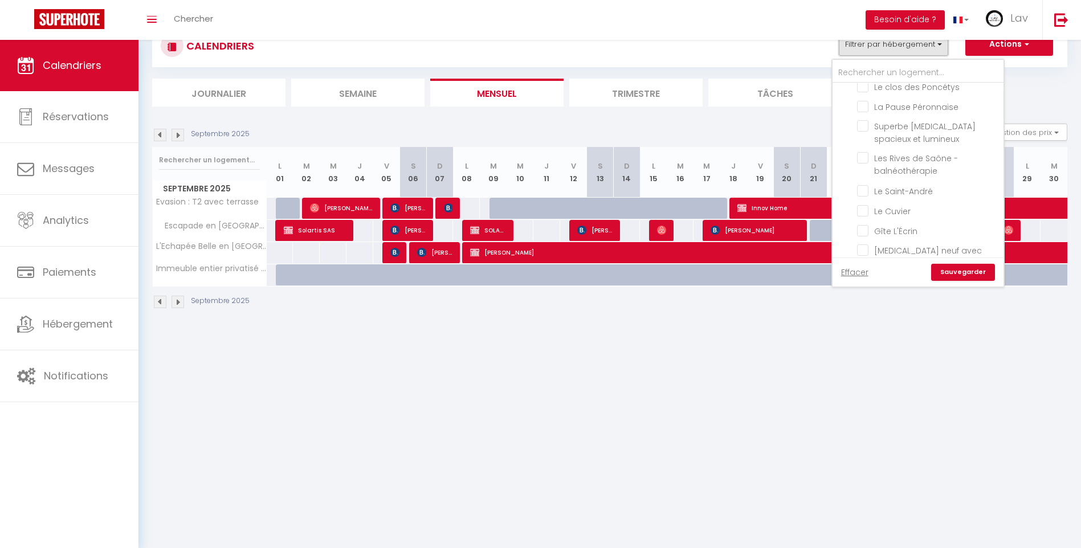
scroll to position [855, 0]
click at [863, 186] on ul "[GEOGRAPHIC_DATA] Le clos des Poncétys La Pause Péronnaise Superbe [MEDICAL_DAT…" at bounding box center [918, 210] width 171 height 629
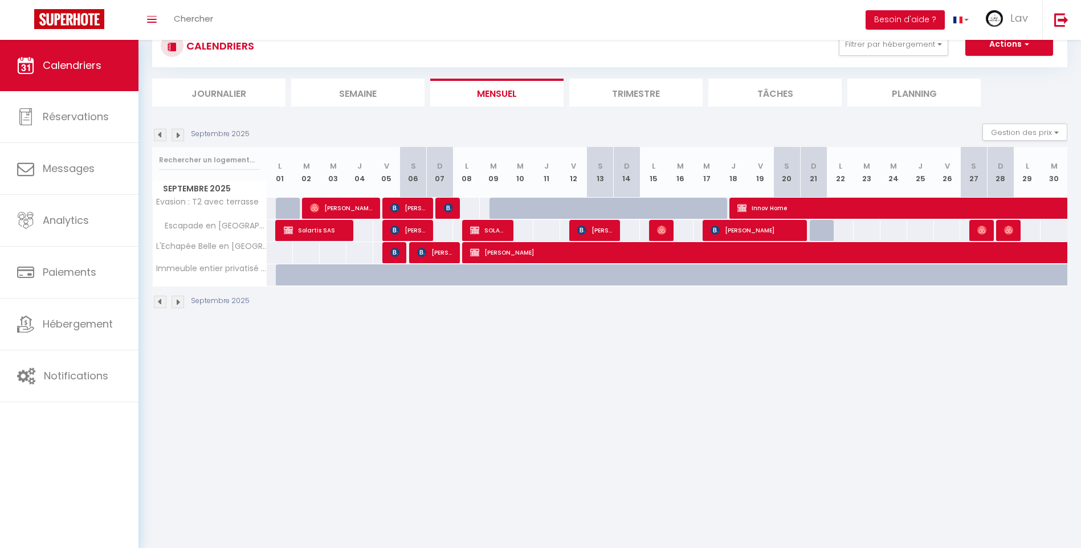
click at [914, 57] on div "CALENDRIERS Filtrer par hébergement Primo Conciergerie Studio cosy au cœur du c…" at bounding box center [610, 46] width 898 height 26
click at [896, 47] on button "Filtrer par hébergement" at bounding box center [893, 44] width 109 height 23
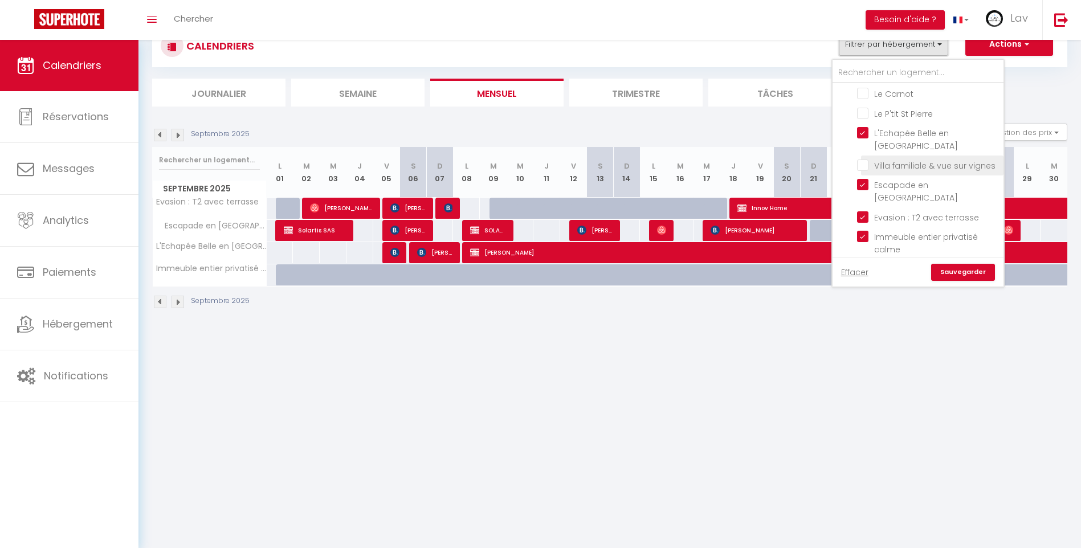
scroll to position [948, 0]
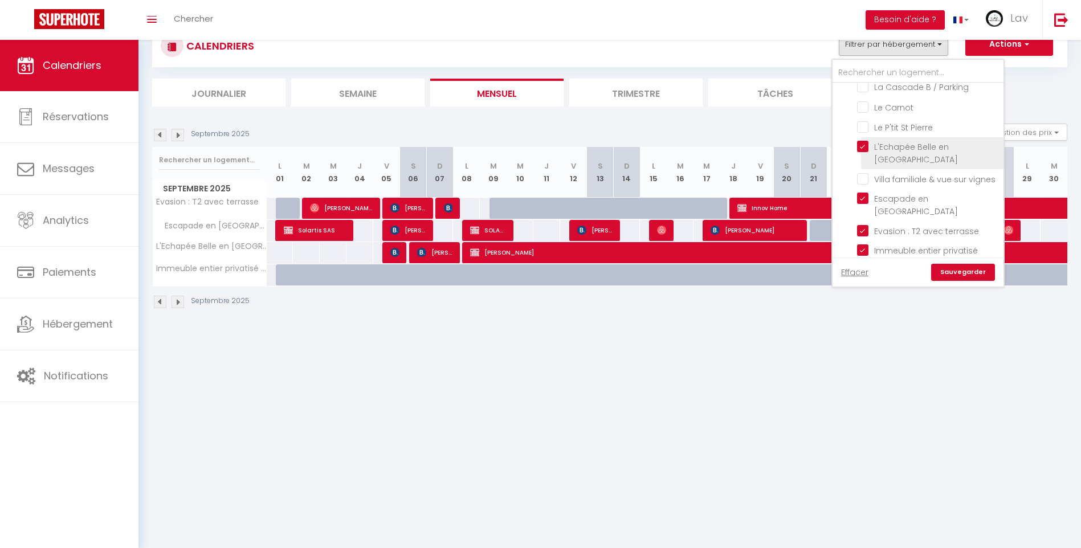
click at [866, 141] on input "L'Echapée Belle en [GEOGRAPHIC_DATA]" at bounding box center [928, 146] width 142 height 11
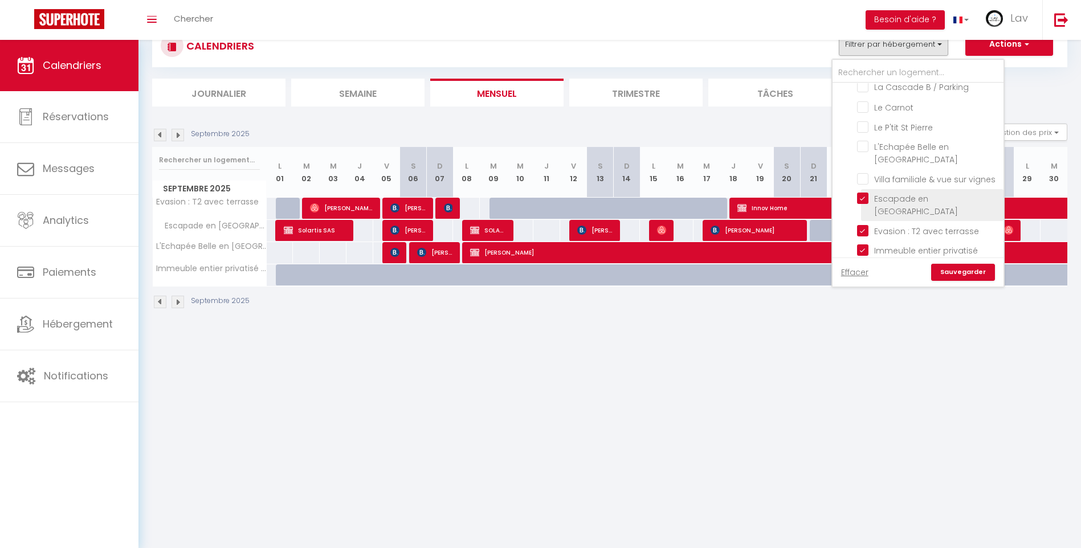
click at [859, 193] on input "Escapade en [GEOGRAPHIC_DATA]" at bounding box center [928, 198] width 142 height 11
click at [861, 225] on input "Evasion : T2 avec terrasse" at bounding box center [928, 230] width 142 height 11
click at [860, 244] on input "Immeuble entier privatisé calme" at bounding box center [928, 249] width 142 height 11
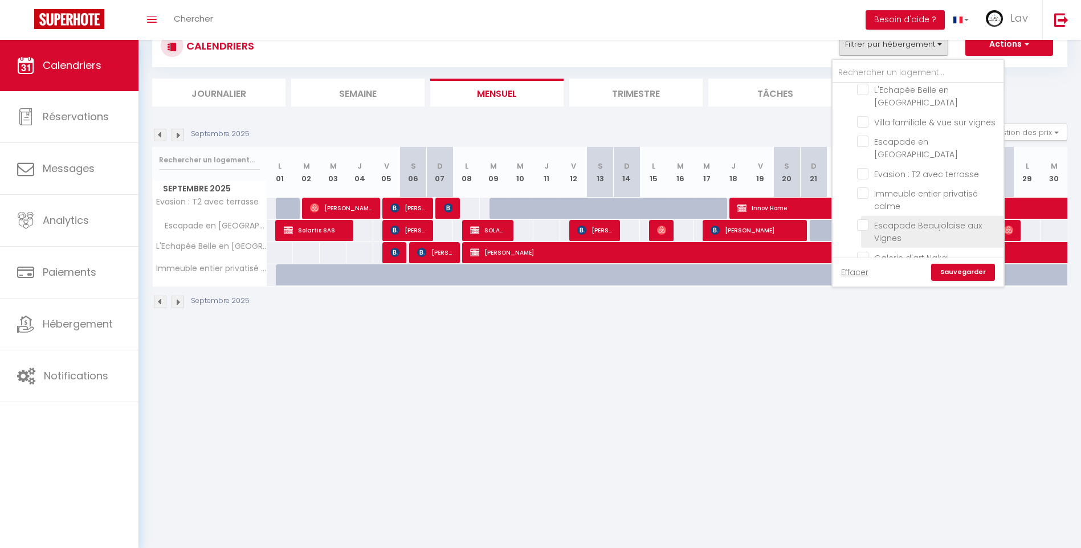
click at [862, 219] on input "Escapade Beaujolaise aux Vignes" at bounding box center [928, 224] width 142 height 11
click at [968, 267] on link "Sauvegarder" at bounding box center [963, 272] width 64 height 17
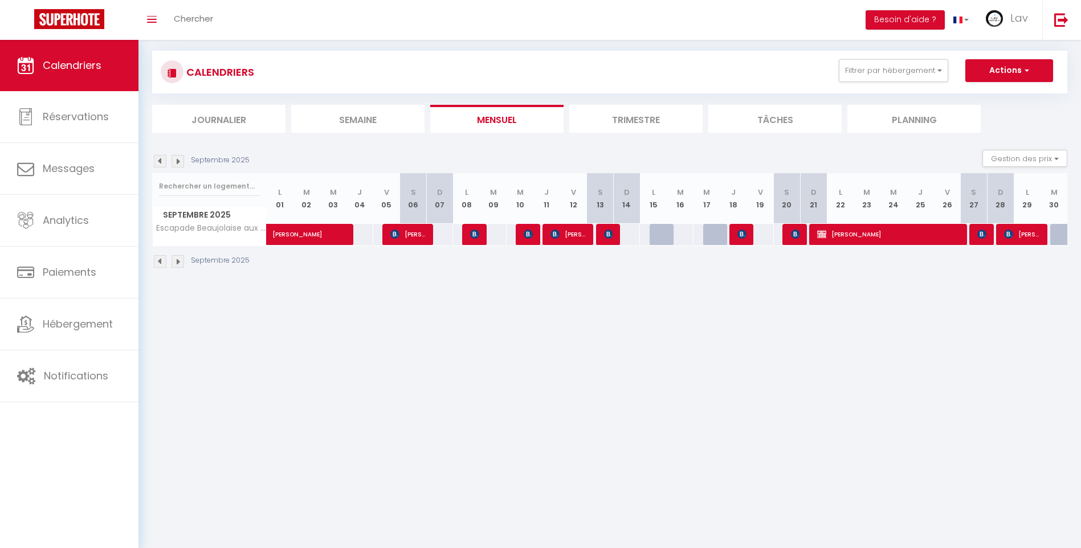
scroll to position [0, 0]
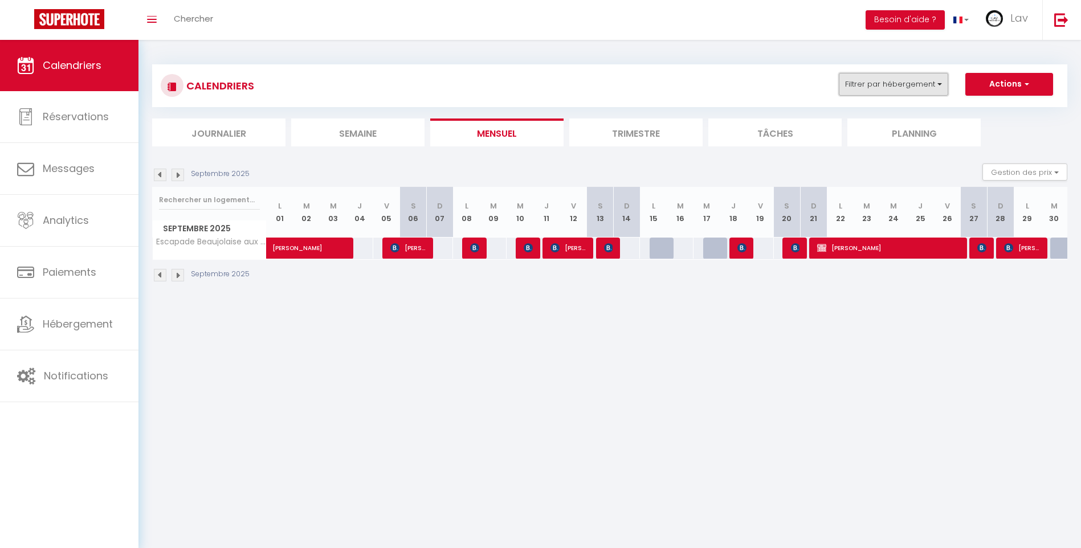
click at [885, 83] on button "Filtrer par hébergement" at bounding box center [893, 84] width 109 height 23
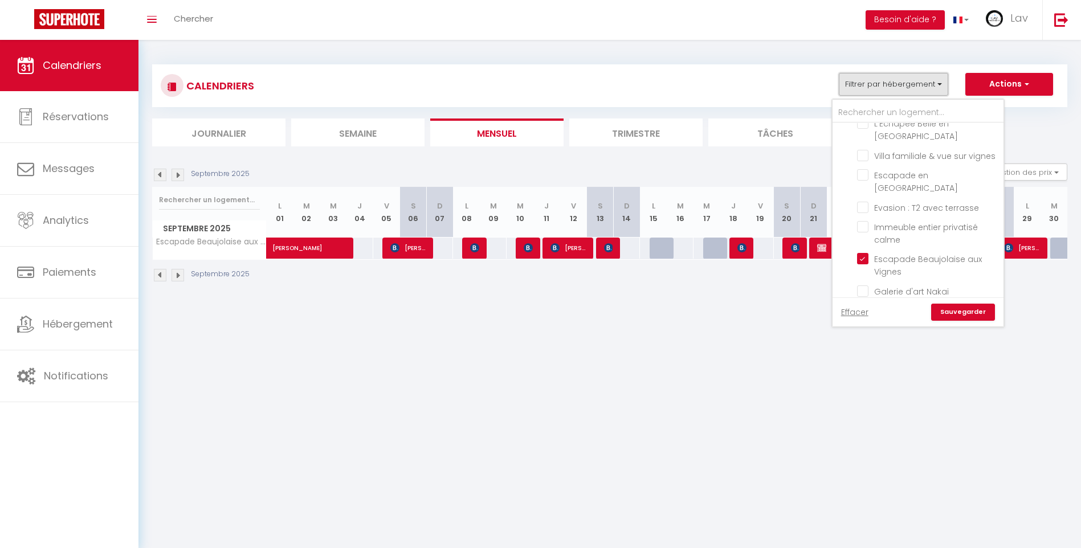
scroll to position [1026, 0]
click at [864, 239] on input "Escapade Beaujolaise aux Vignes" at bounding box center [928, 244] width 142 height 11
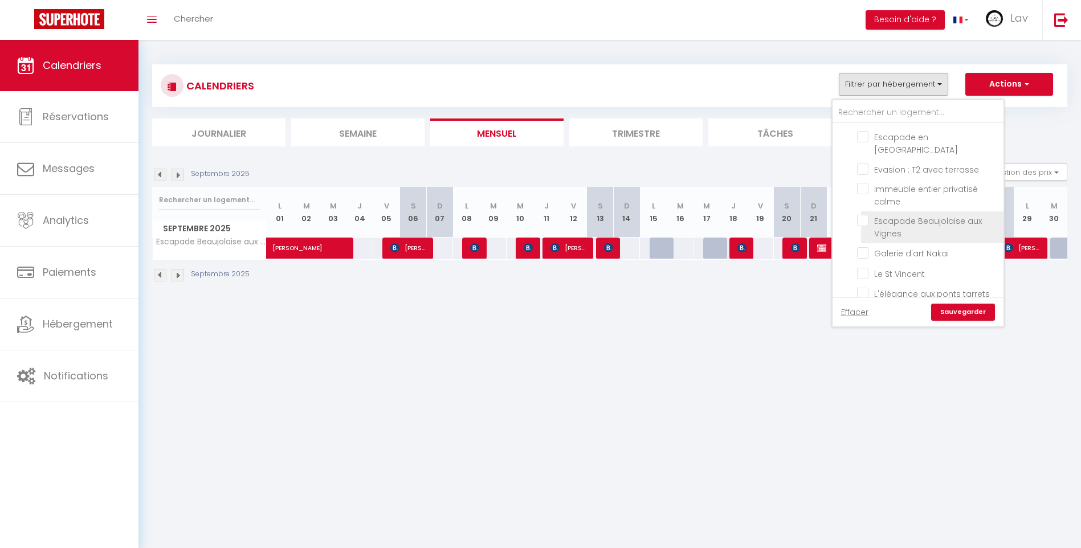
scroll to position [1062, 0]
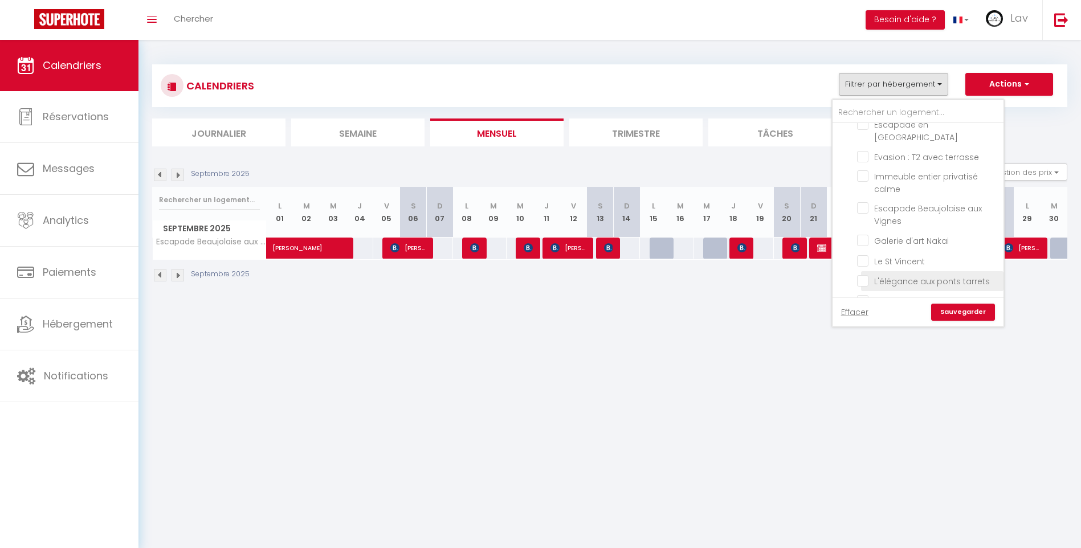
click at [860, 275] on input "L'élégance aux ponts tarrets" at bounding box center [928, 280] width 142 height 11
click at [955, 314] on link "Sauvegarder" at bounding box center [963, 312] width 64 height 17
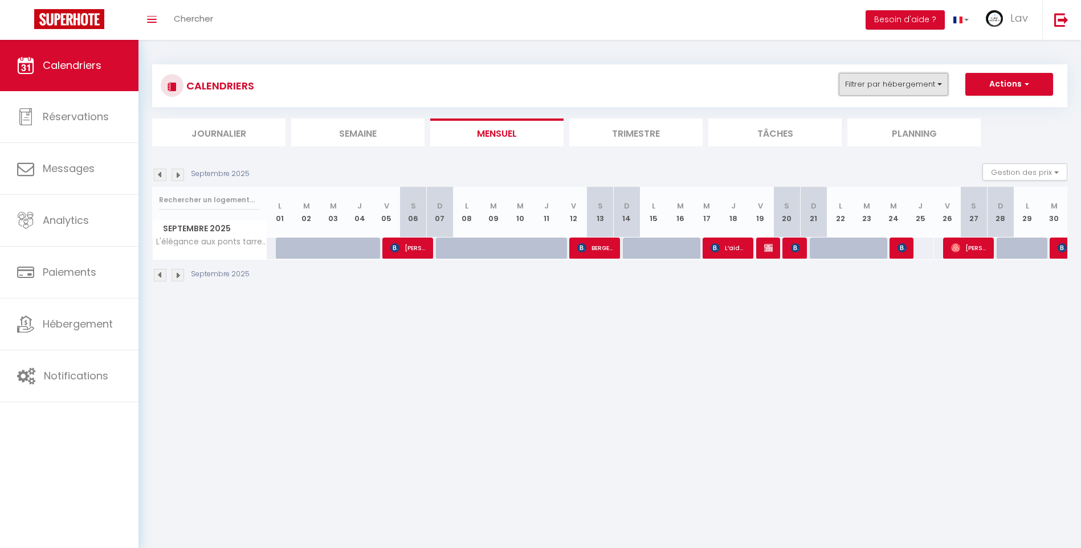
click at [886, 78] on button "Filtrer par hébergement" at bounding box center [893, 84] width 109 height 23
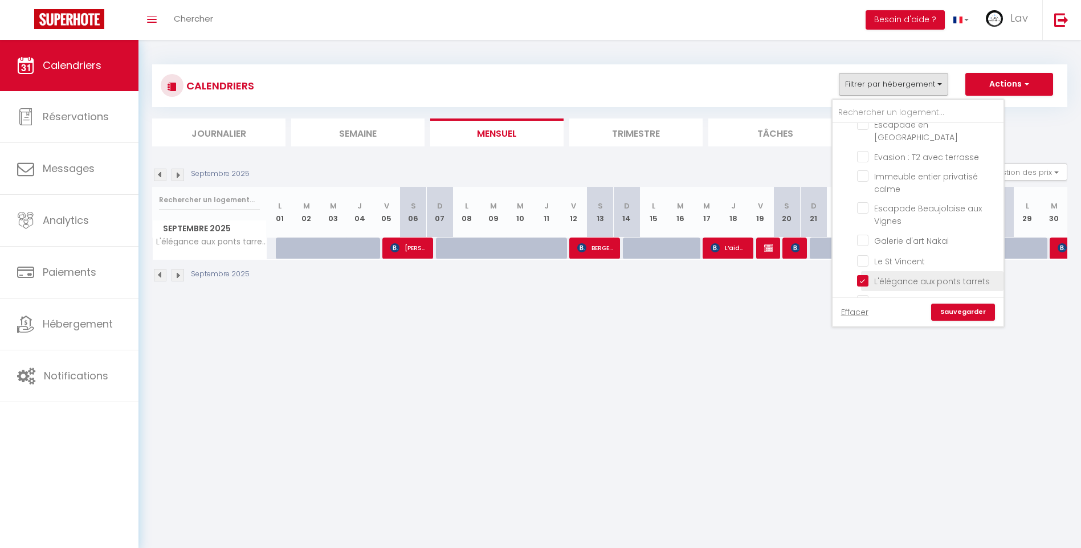
click at [861, 275] on input "L'élégance aux ponts tarrets" at bounding box center [928, 280] width 142 height 11
click at [861, 276] on input "[MEDICAL_DATA] neuf avec extérieur" at bounding box center [928, 281] width 142 height 11
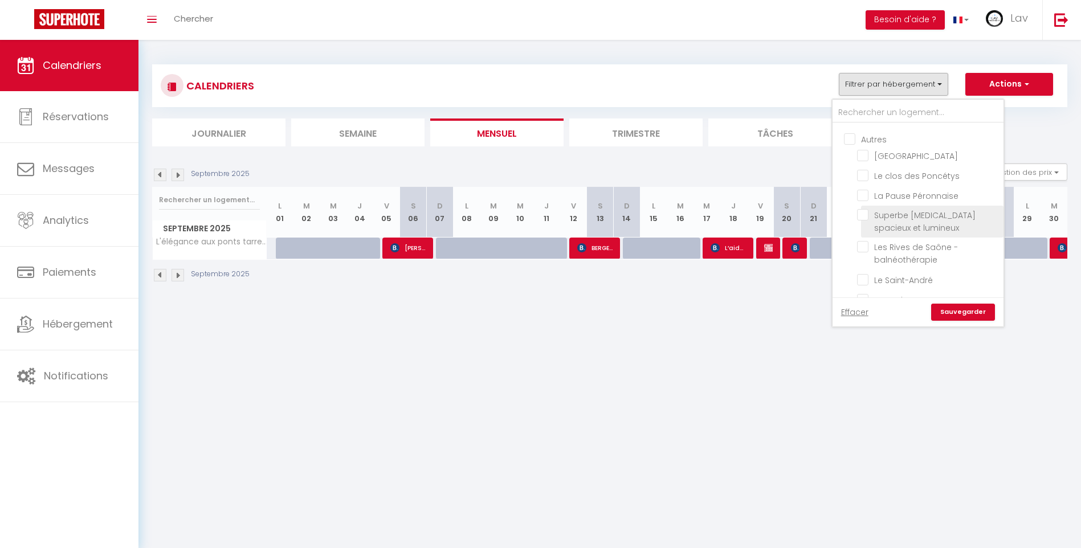
click at [863, 209] on input "Superbe [MEDICAL_DATA] spacieux et lumineux" at bounding box center [928, 214] width 142 height 11
click at [955, 311] on link "Sauvegarder" at bounding box center [963, 312] width 64 height 17
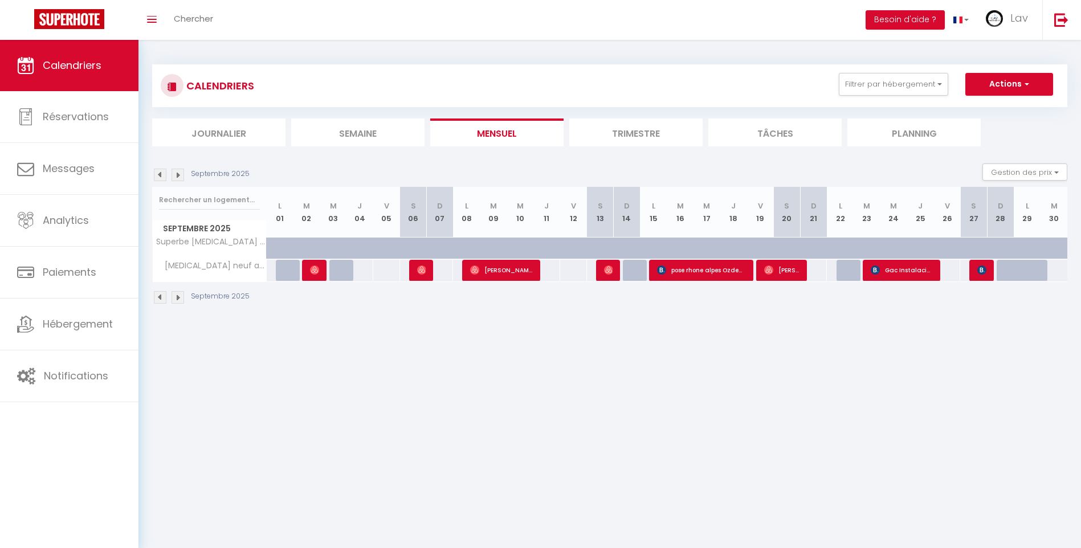
click at [703, 373] on body "🟢 Des questions ou besoin d'assistance pour la migration AirBnB? Prenez rdv >>>…" at bounding box center [540, 314] width 1081 height 548
click at [893, 79] on button "Filtrer par hébergement" at bounding box center [893, 84] width 109 height 23
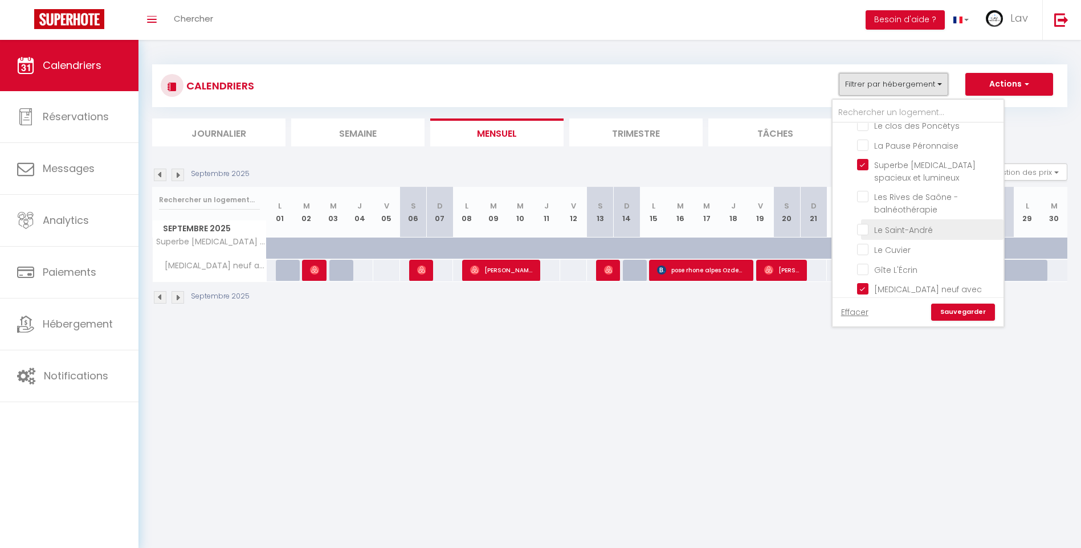
scroll to position [684, 0]
click at [859, 313] on input "[MEDICAL_DATA] neuf avec extérieur" at bounding box center [928, 318] width 142 height 11
click at [864, 189] on input "Superbe [MEDICAL_DATA] spacieux et lumineux" at bounding box center [928, 194] width 142 height 11
click at [862, 221] on input "Les Rives de Saône - balnéothérapie" at bounding box center [928, 226] width 142 height 11
click at [966, 306] on link "Sauvegarder" at bounding box center [963, 312] width 64 height 17
